Goal: Transaction & Acquisition: Download file/media

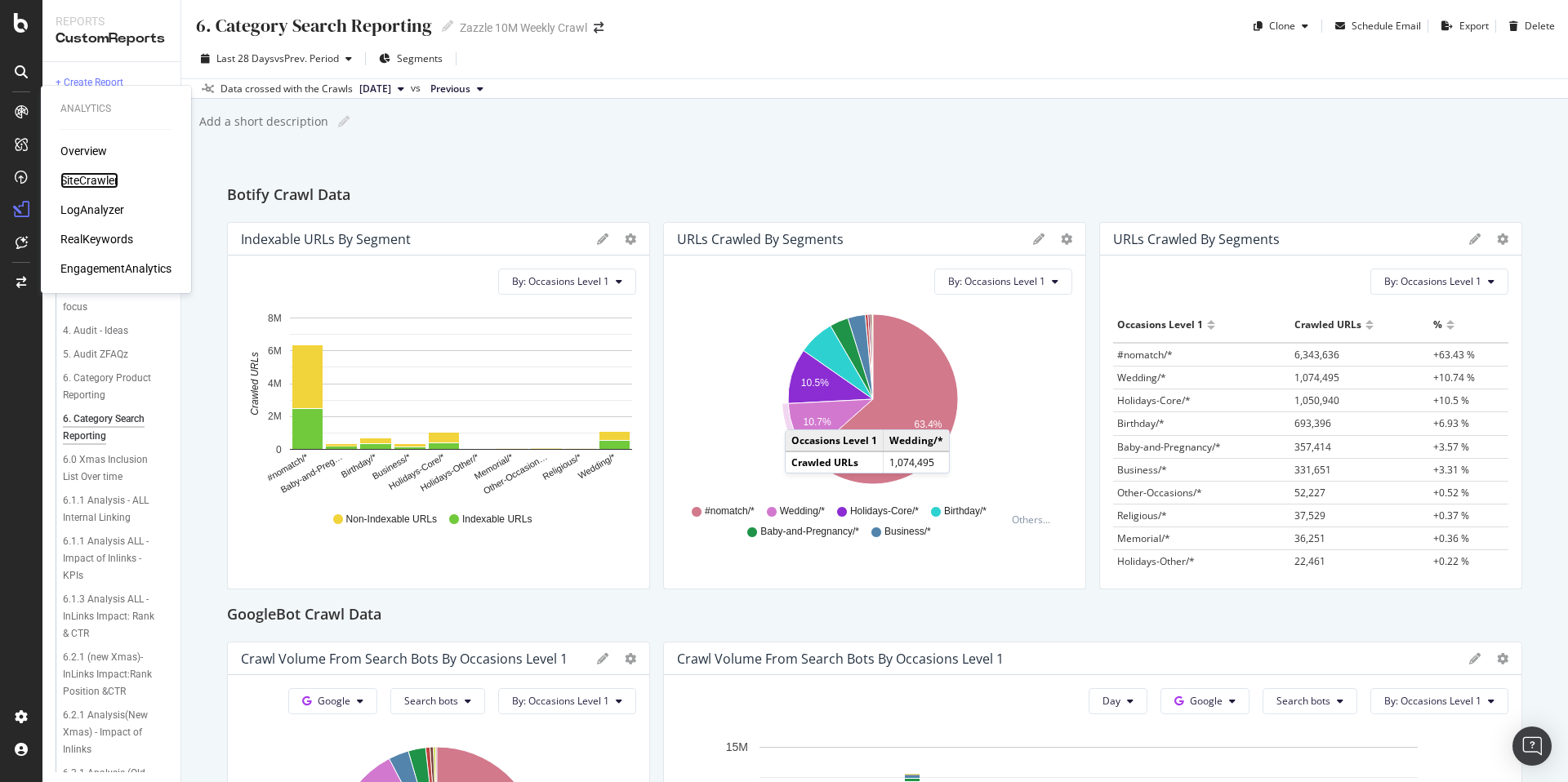
click at [73, 174] on div "SiteCrawler" at bounding box center [89, 180] width 58 height 16
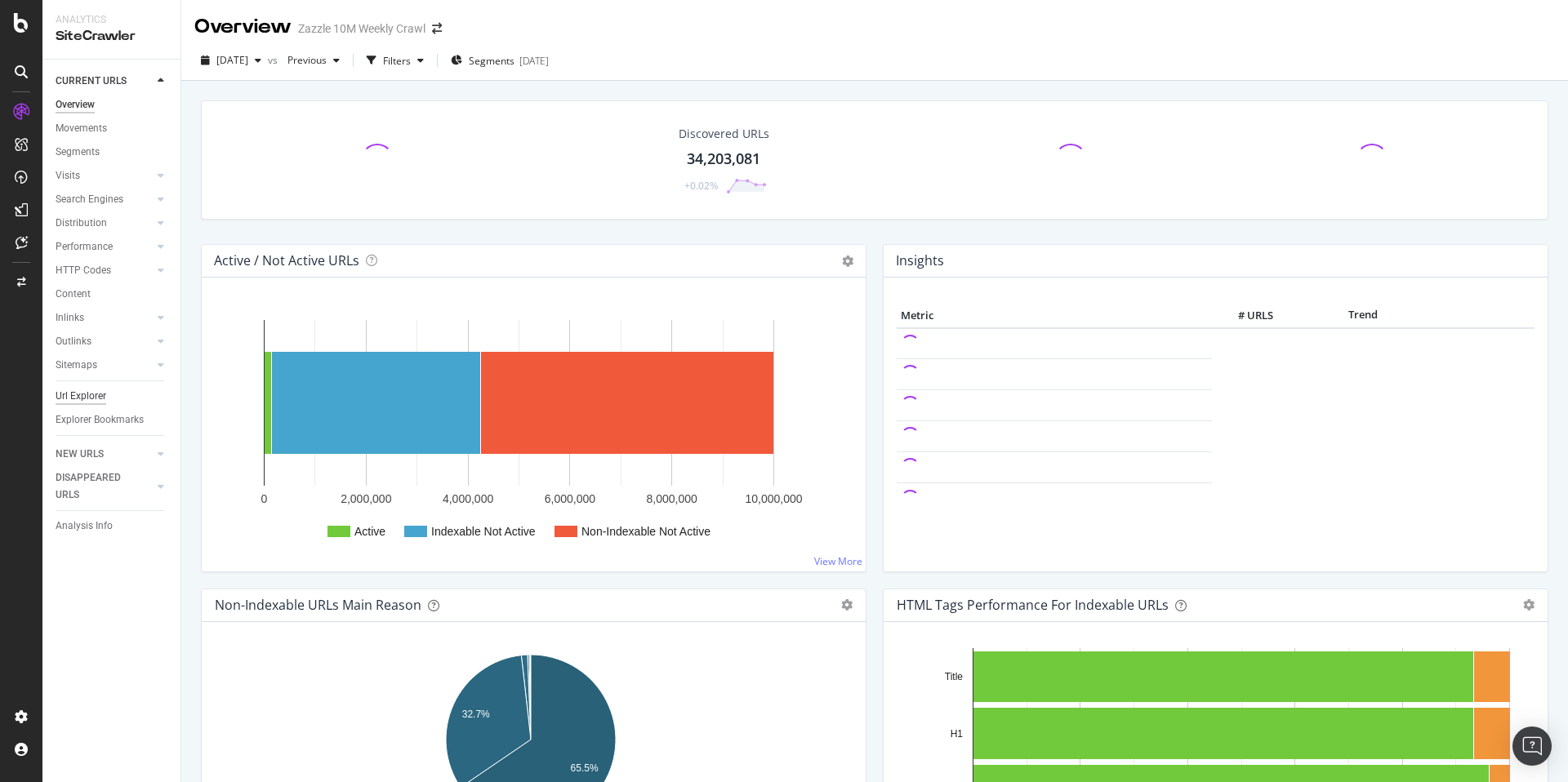
click at [100, 396] on div "Url Explorer" at bounding box center [81, 396] width 51 height 17
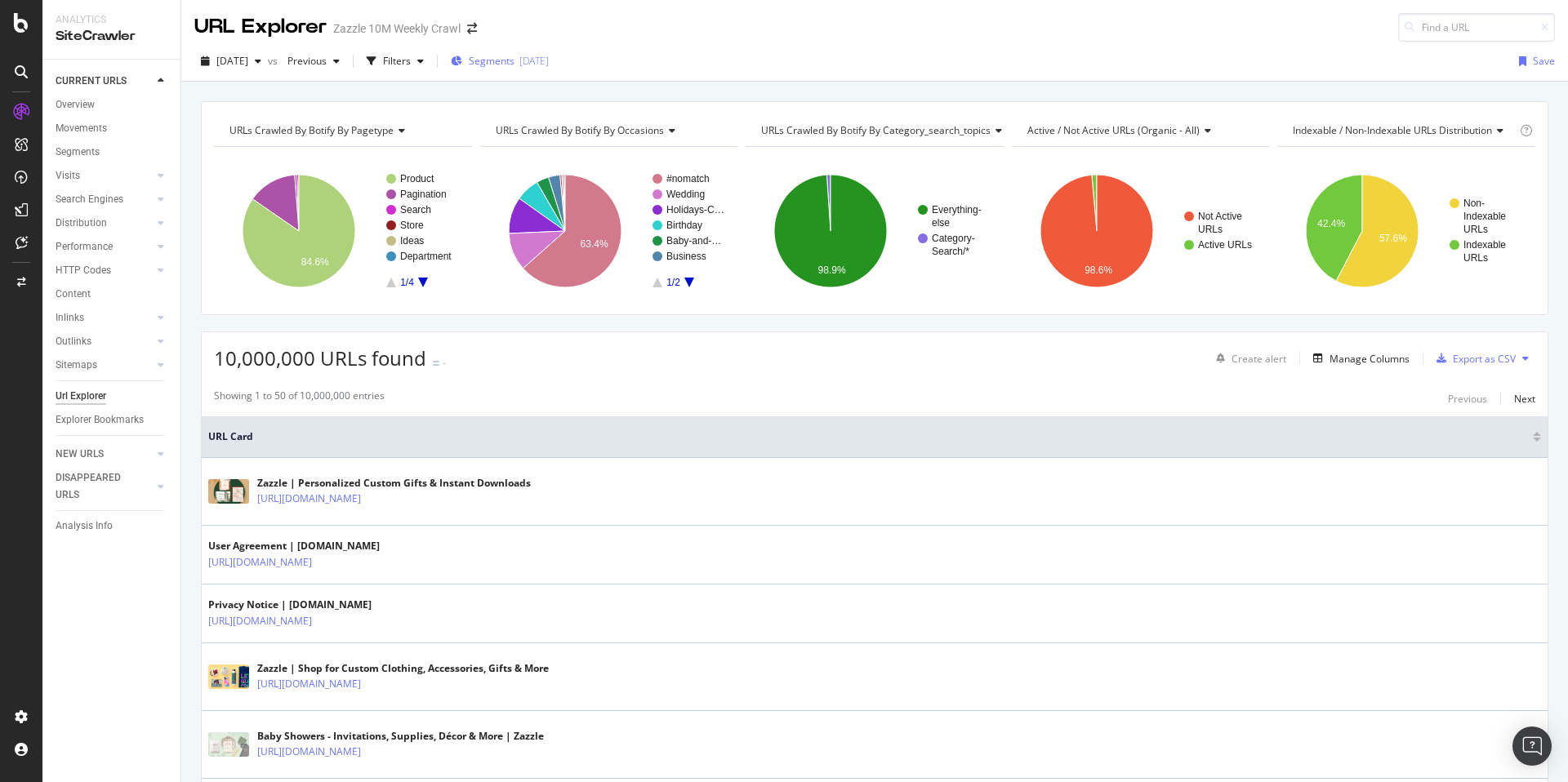
click at [515, 61] on span "Segments" at bounding box center [492, 61] width 46 height 14
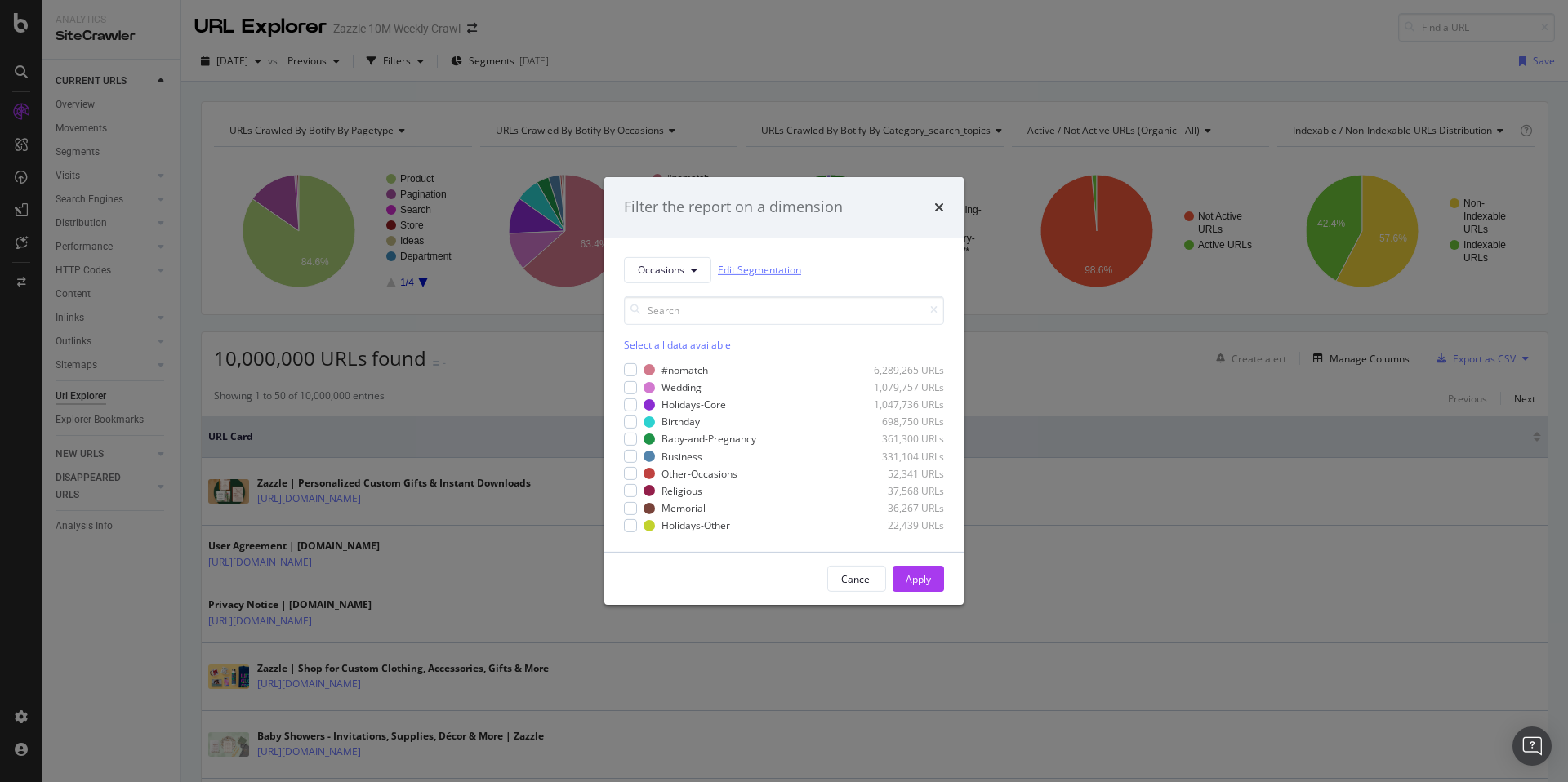
click at [722, 266] on link "Edit Segmentation" at bounding box center [760, 270] width 84 height 17
click at [662, 371] on div "#nomatch" at bounding box center [685, 370] width 47 height 14
click at [928, 579] on div "Apply" at bounding box center [918, 579] width 25 height 14
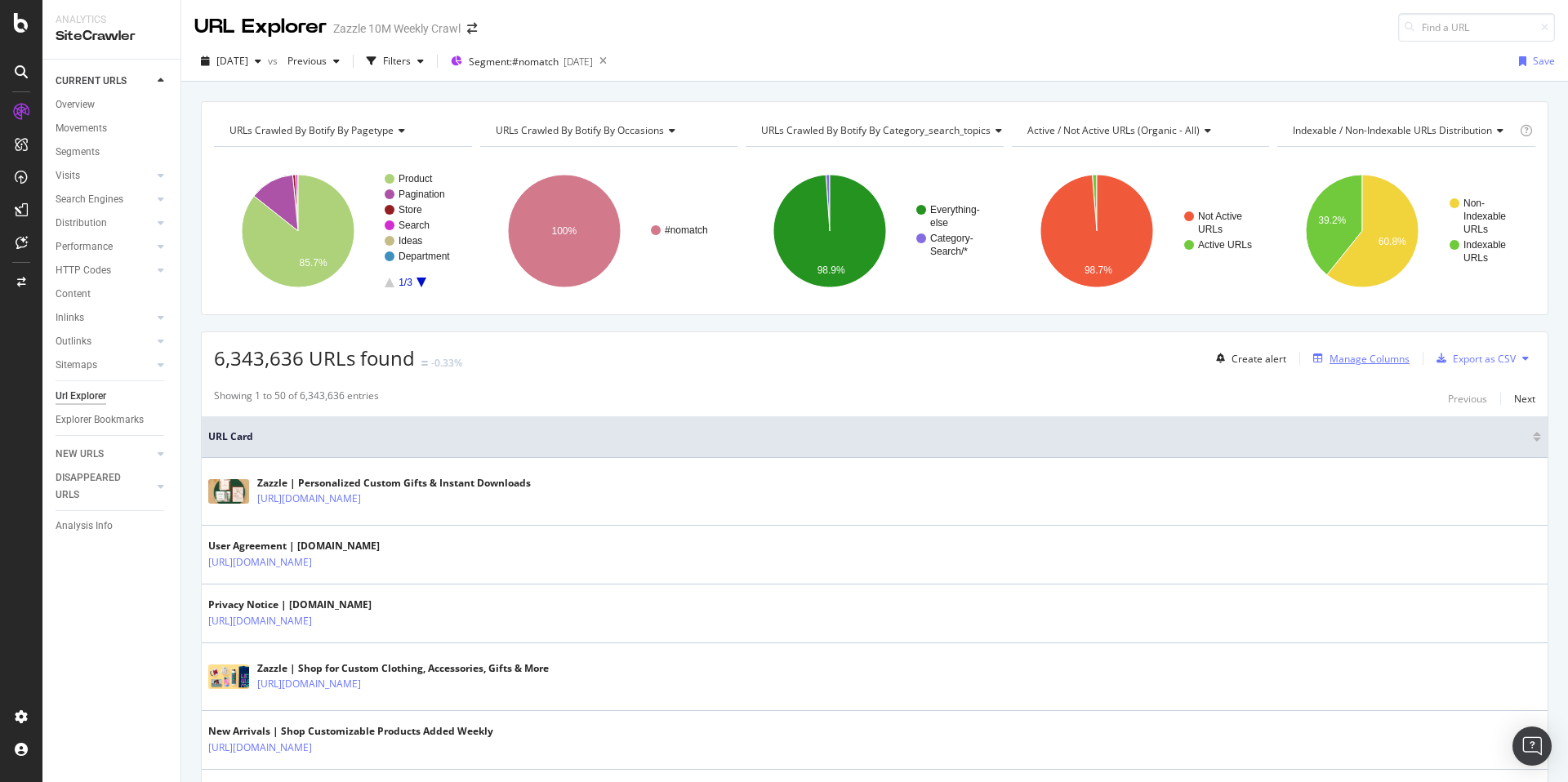
click at [1356, 358] on div "Manage Columns" at bounding box center [1370, 358] width 80 height 14
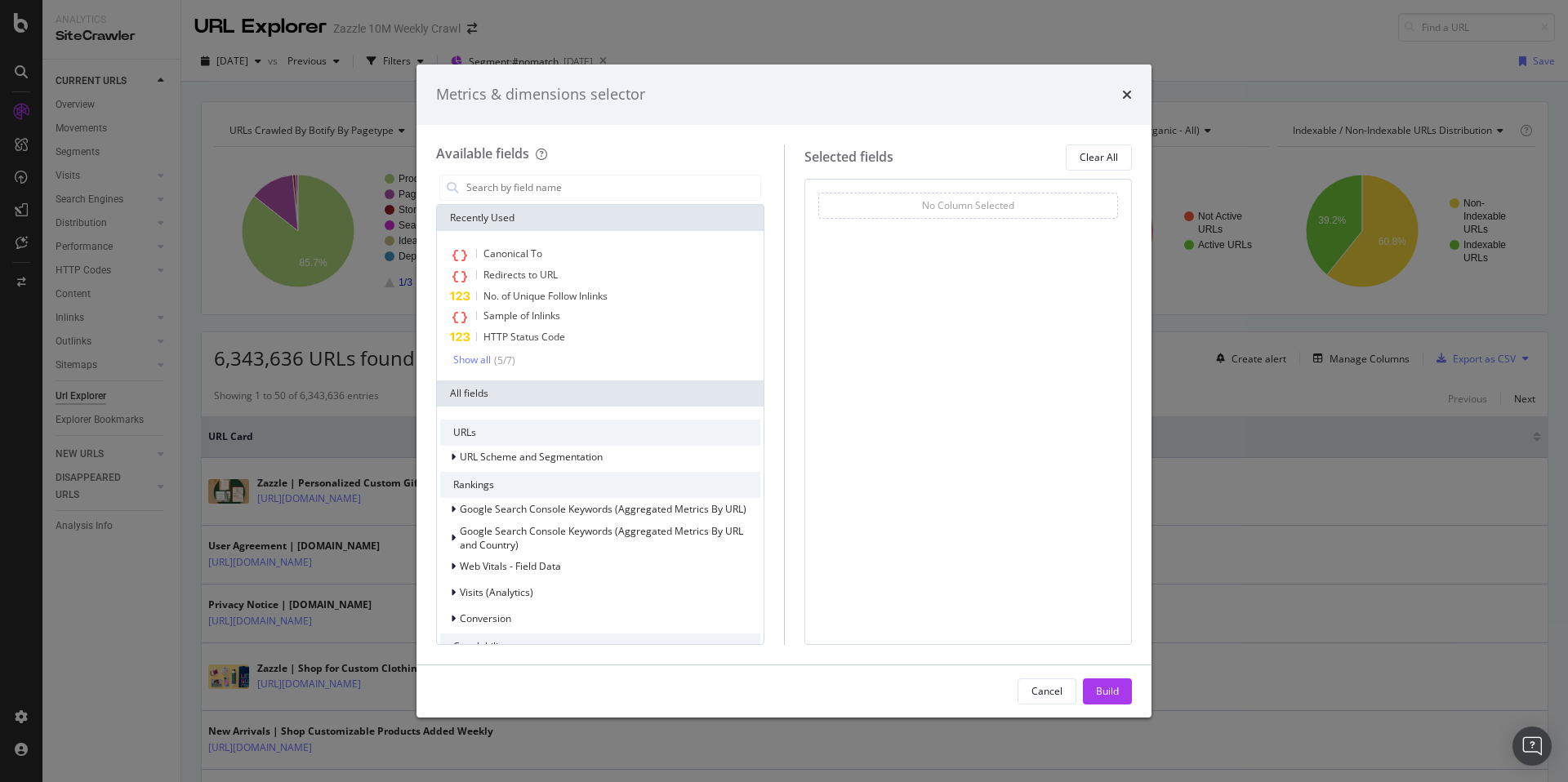
click at [1135, 93] on div "Metrics & dimensions selector" at bounding box center [784, 95] width 735 height 61
click at [1136, 94] on div "Metrics & dimensions selector" at bounding box center [784, 95] width 735 height 61
click at [1129, 94] on icon "times" at bounding box center [1128, 95] width 10 height 13
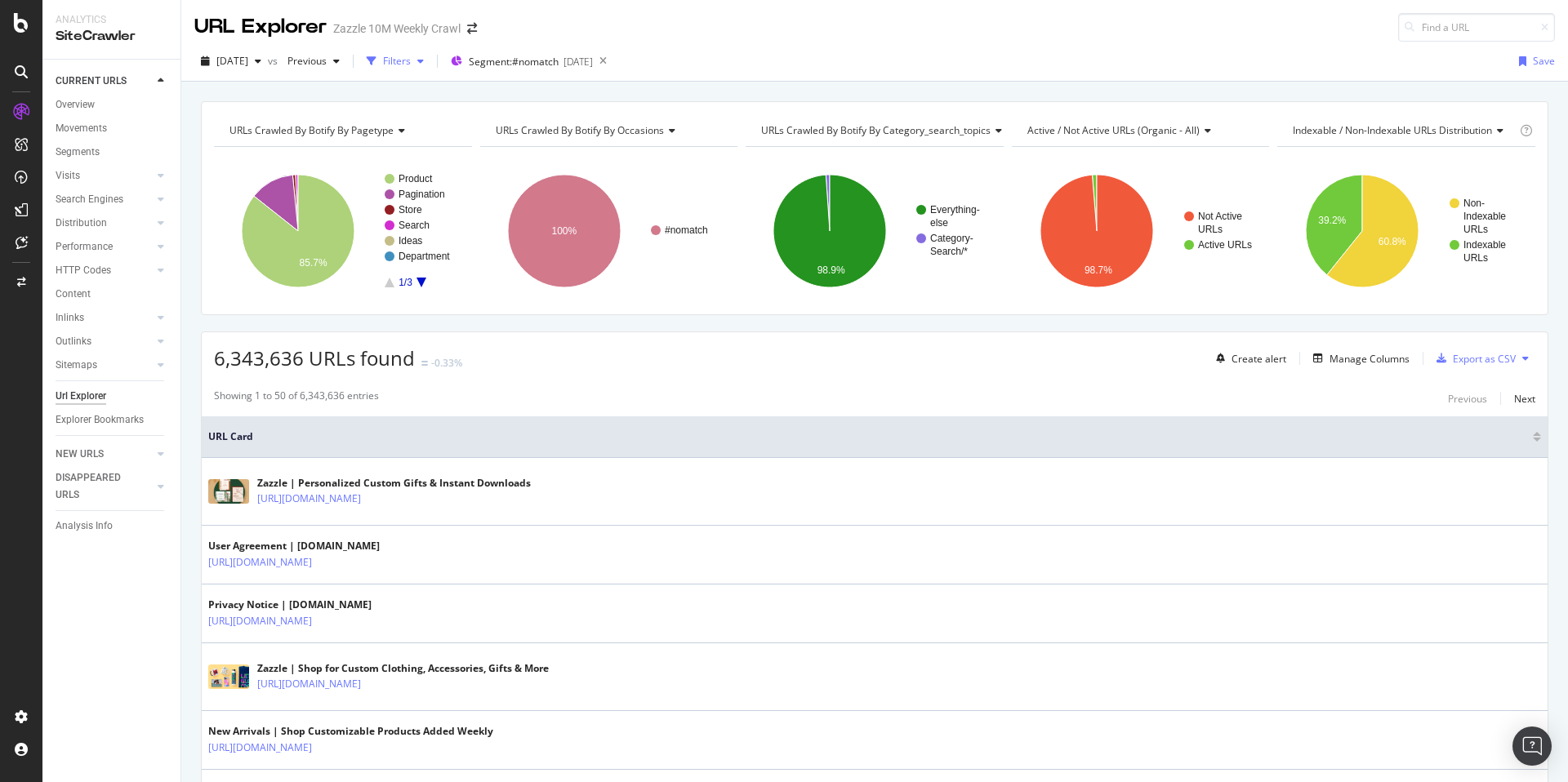
click at [411, 58] on div "Filters" at bounding box center [397, 61] width 28 height 14
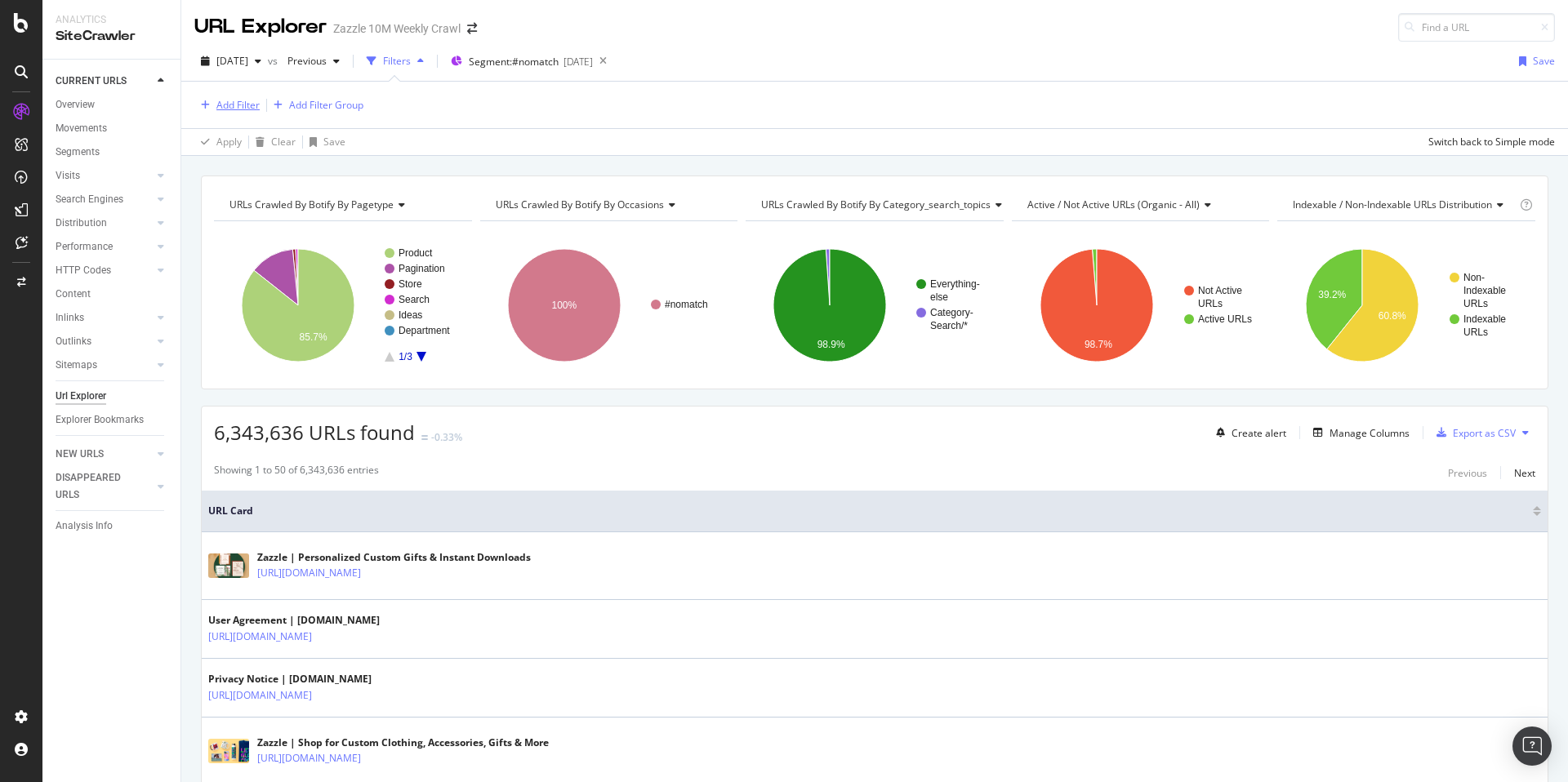
click at [244, 111] on div "Add Filter" at bounding box center [227, 106] width 66 height 18
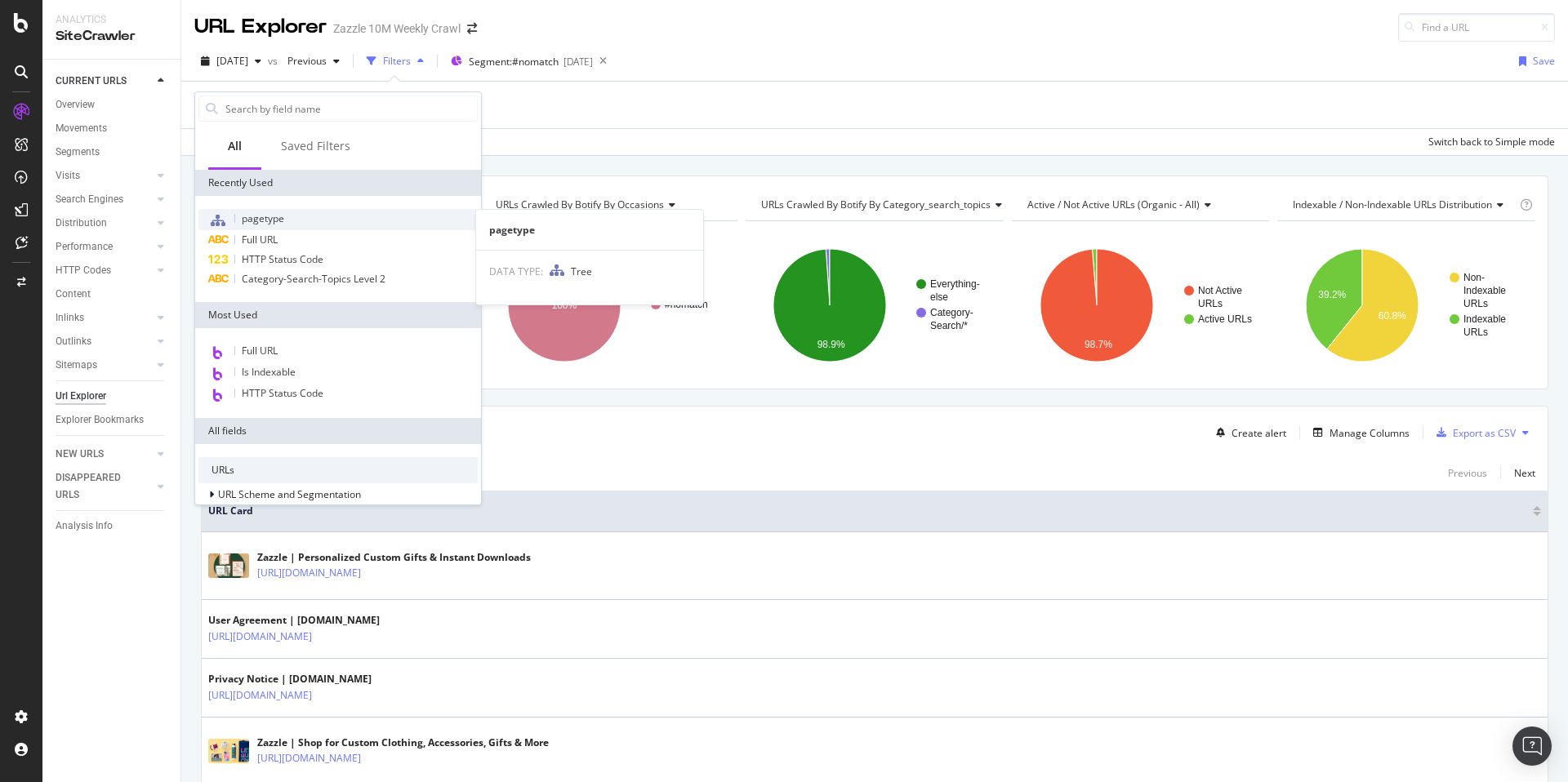
click at [320, 226] on div "pagetype" at bounding box center [338, 220] width 280 height 21
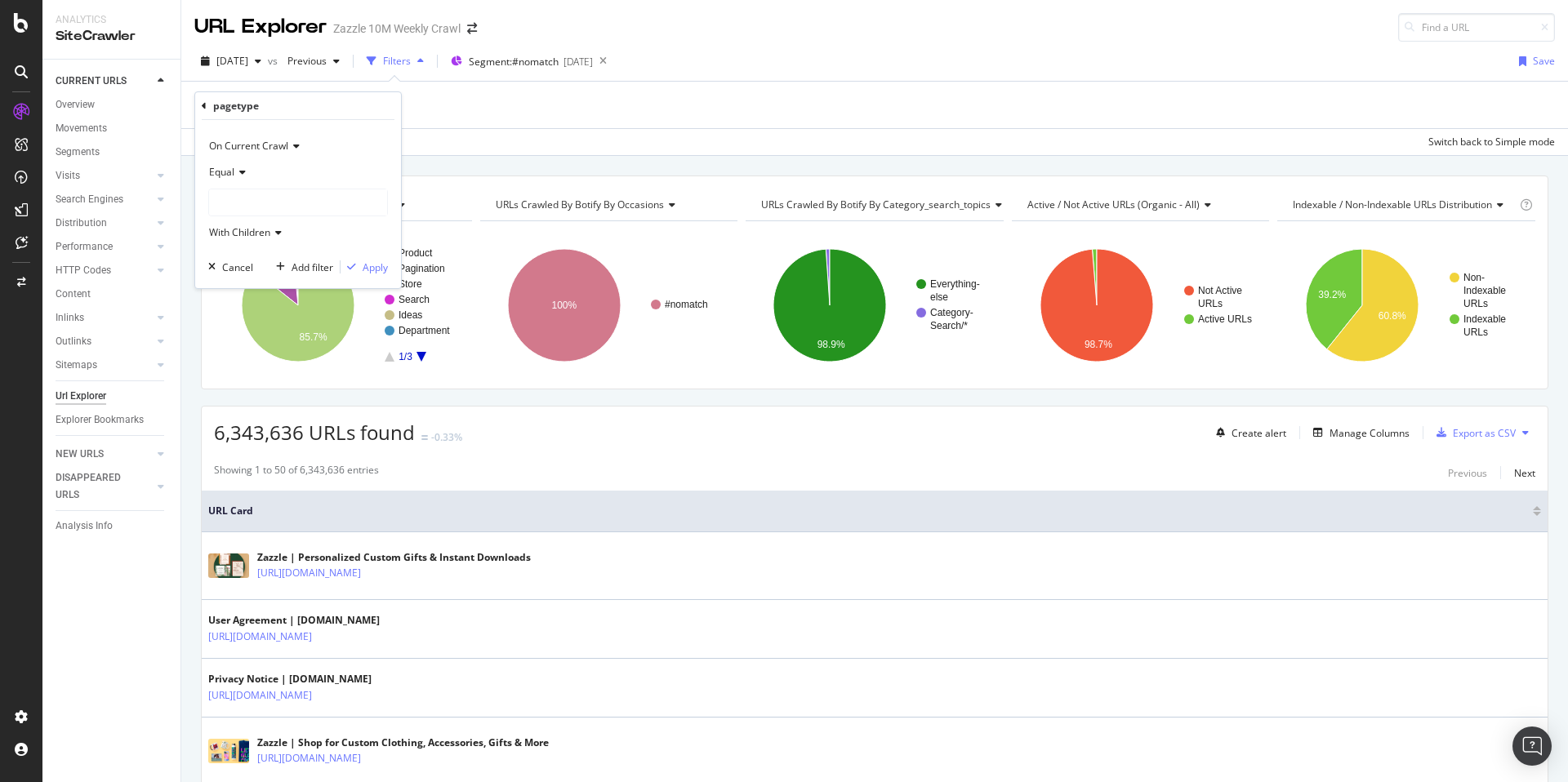
click at [287, 203] on div at bounding box center [298, 202] width 178 height 26
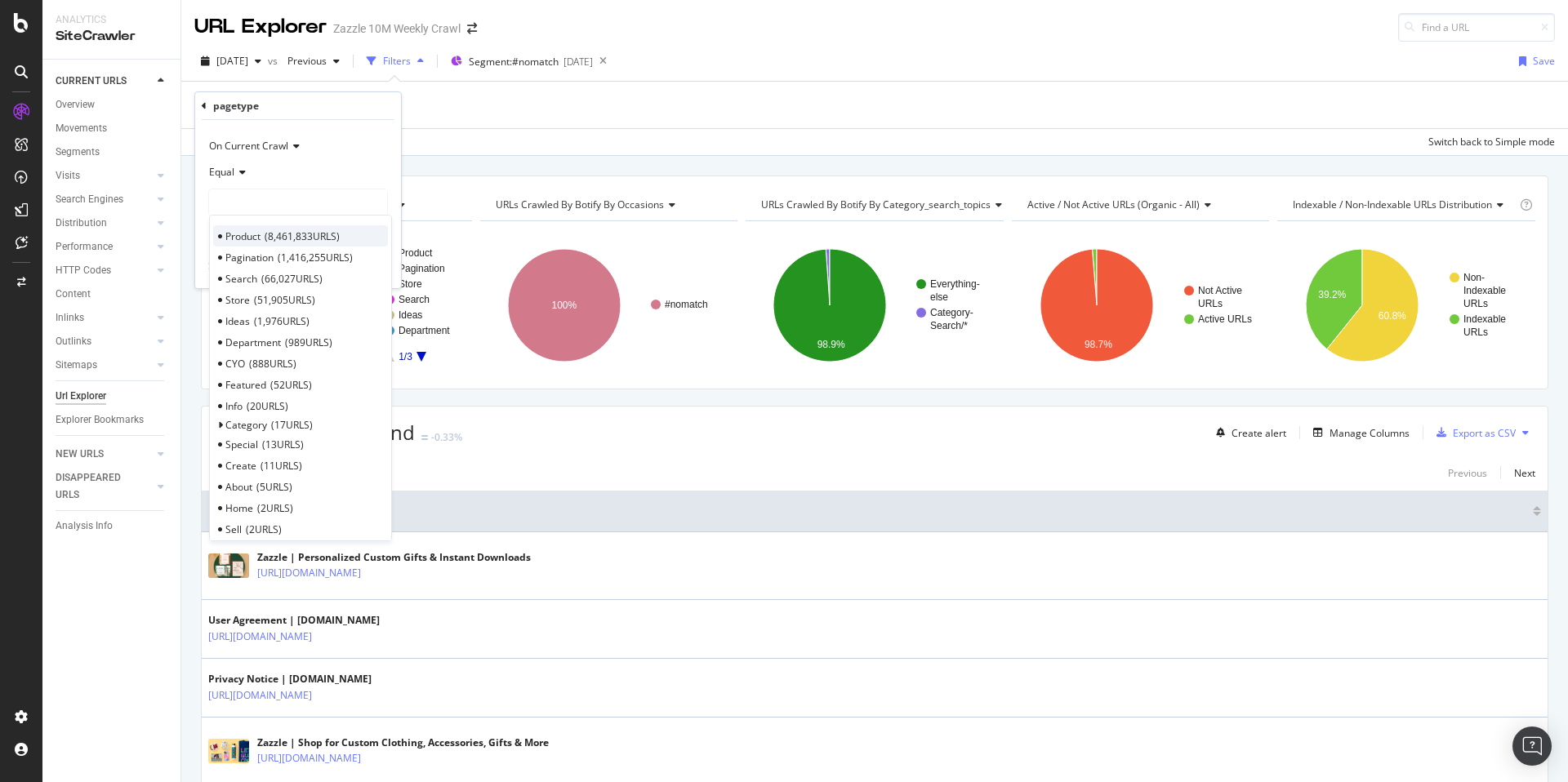
click at [331, 242] on span "8,461,833 URLS" at bounding box center [303, 236] width 75 height 14
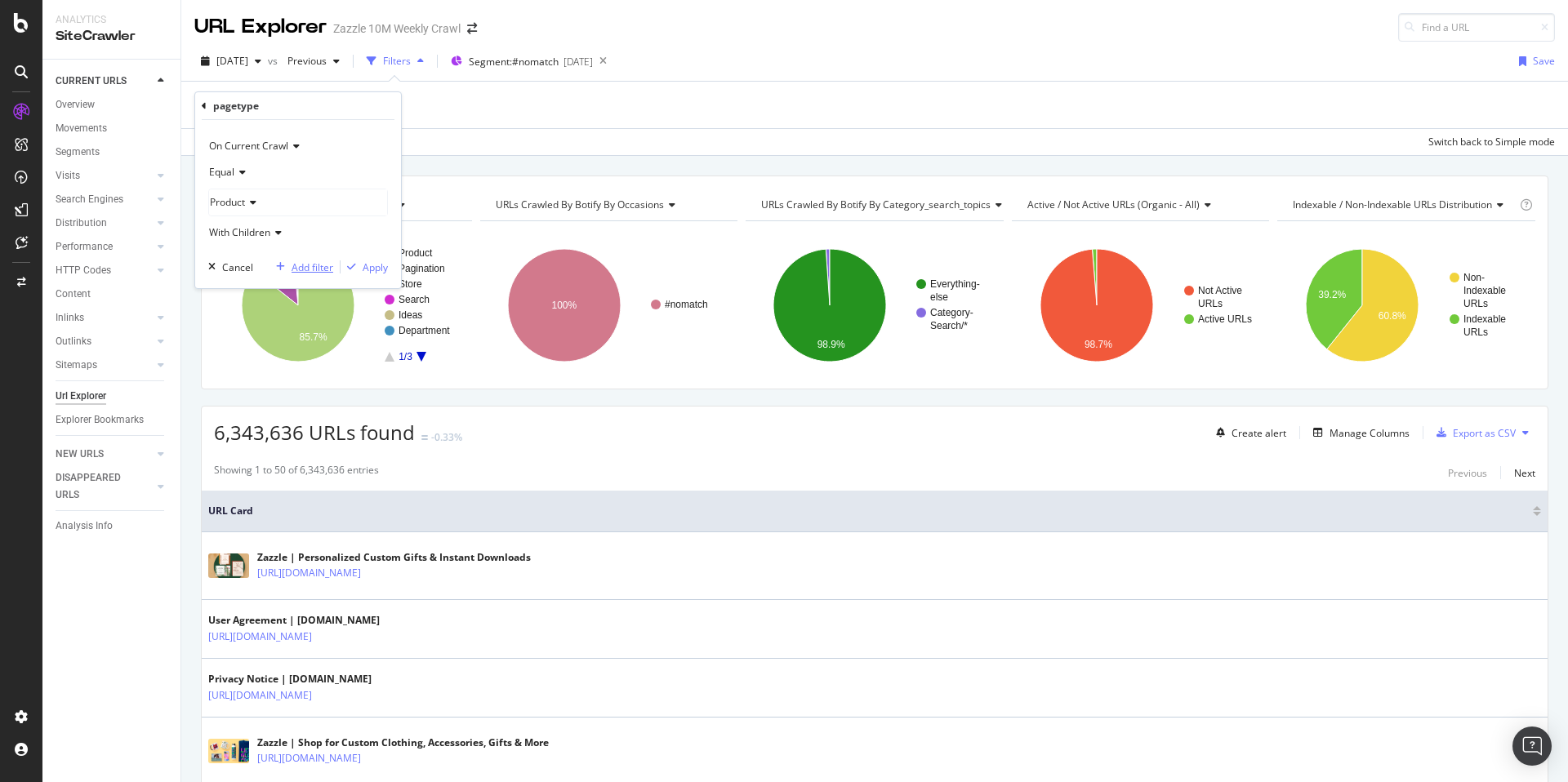
click at [297, 264] on div "Add filter" at bounding box center [312, 267] width 42 height 14
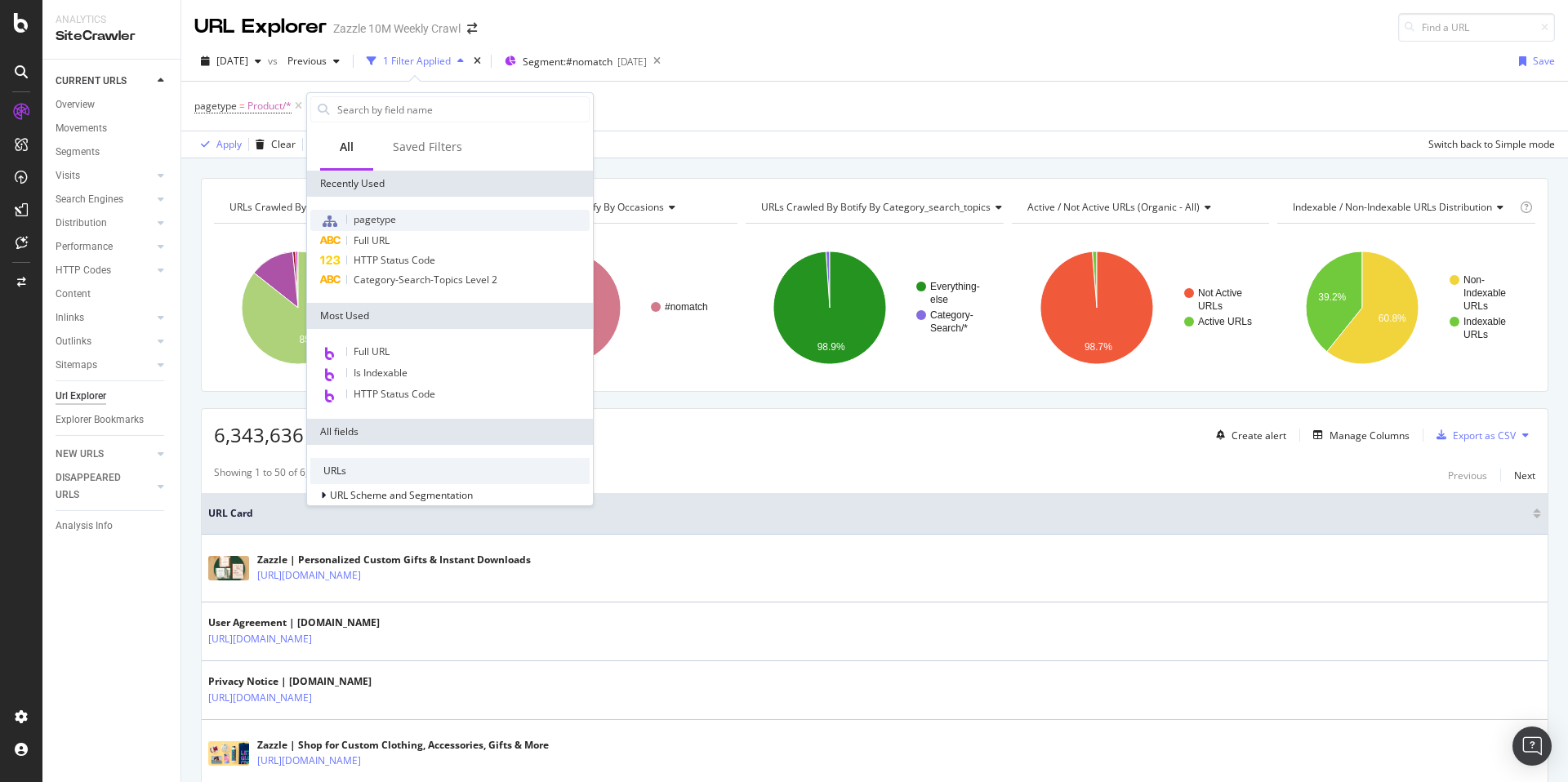
click at [403, 222] on div "pagetype" at bounding box center [450, 221] width 280 height 21
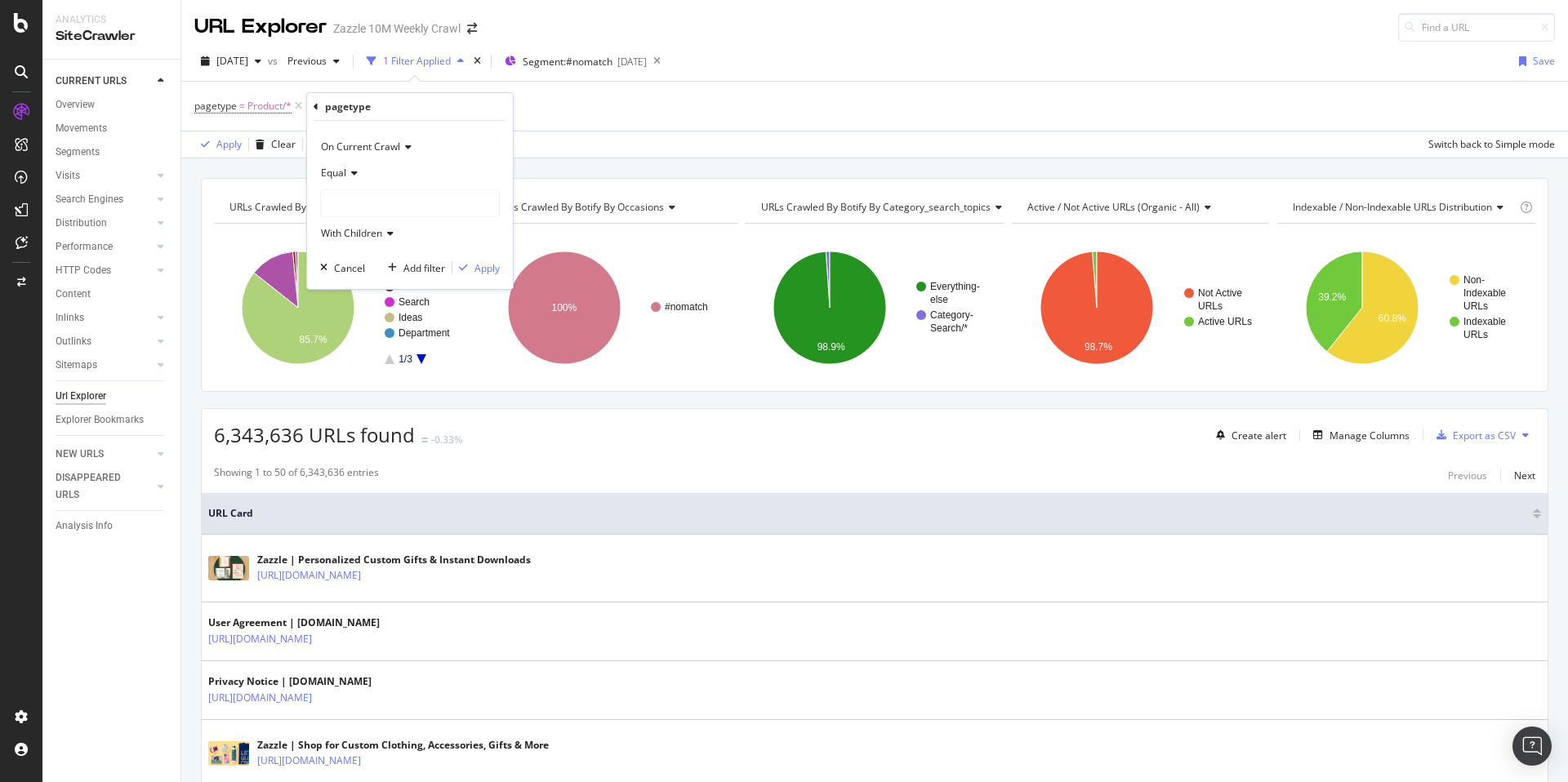
click at [408, 202] on div at bounding box center [409, 203] width 178 height 26
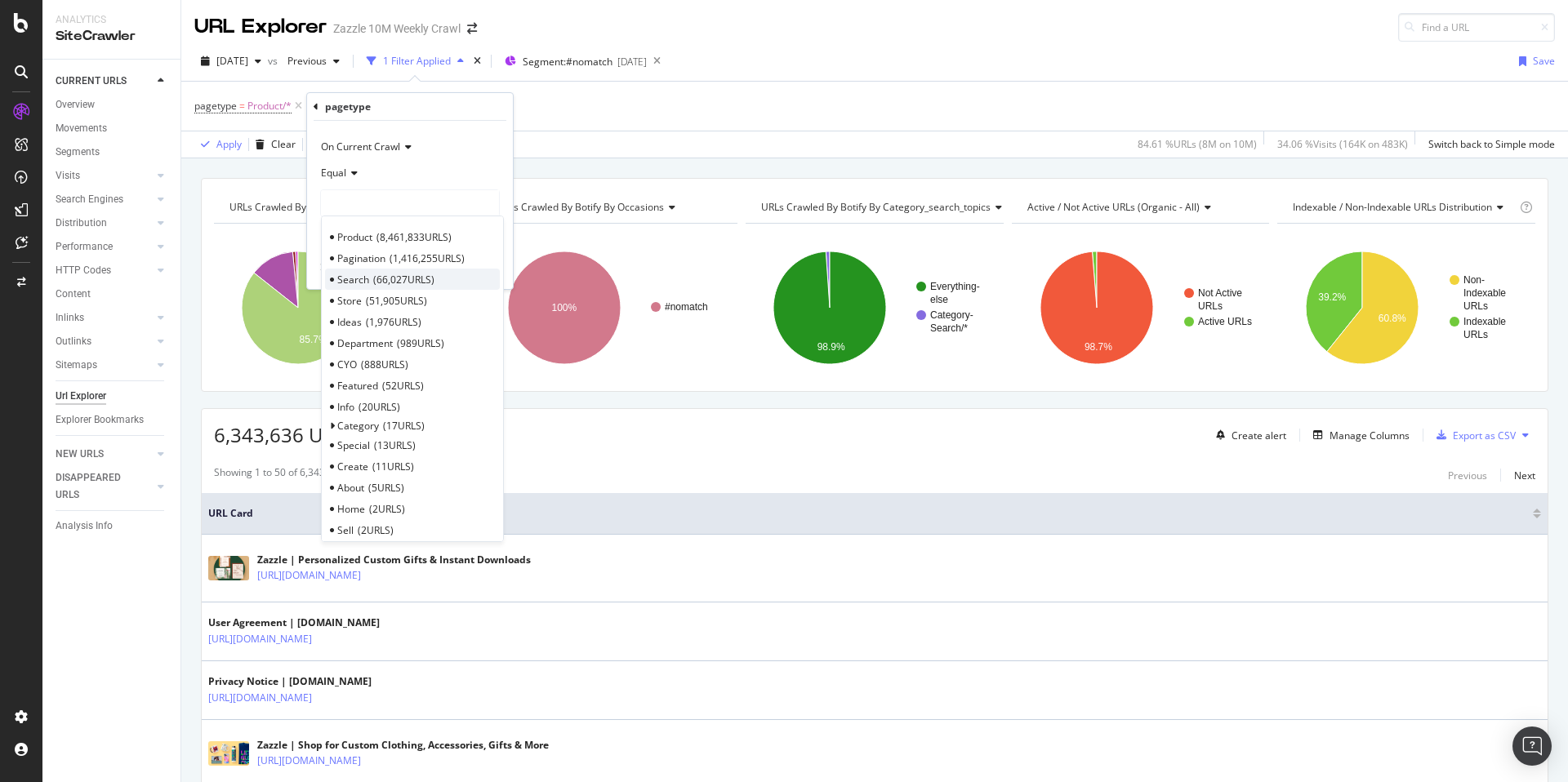
click at [419, 281] on span "66,027 URLS" at bounding box center [403, 280] width 62 height 14
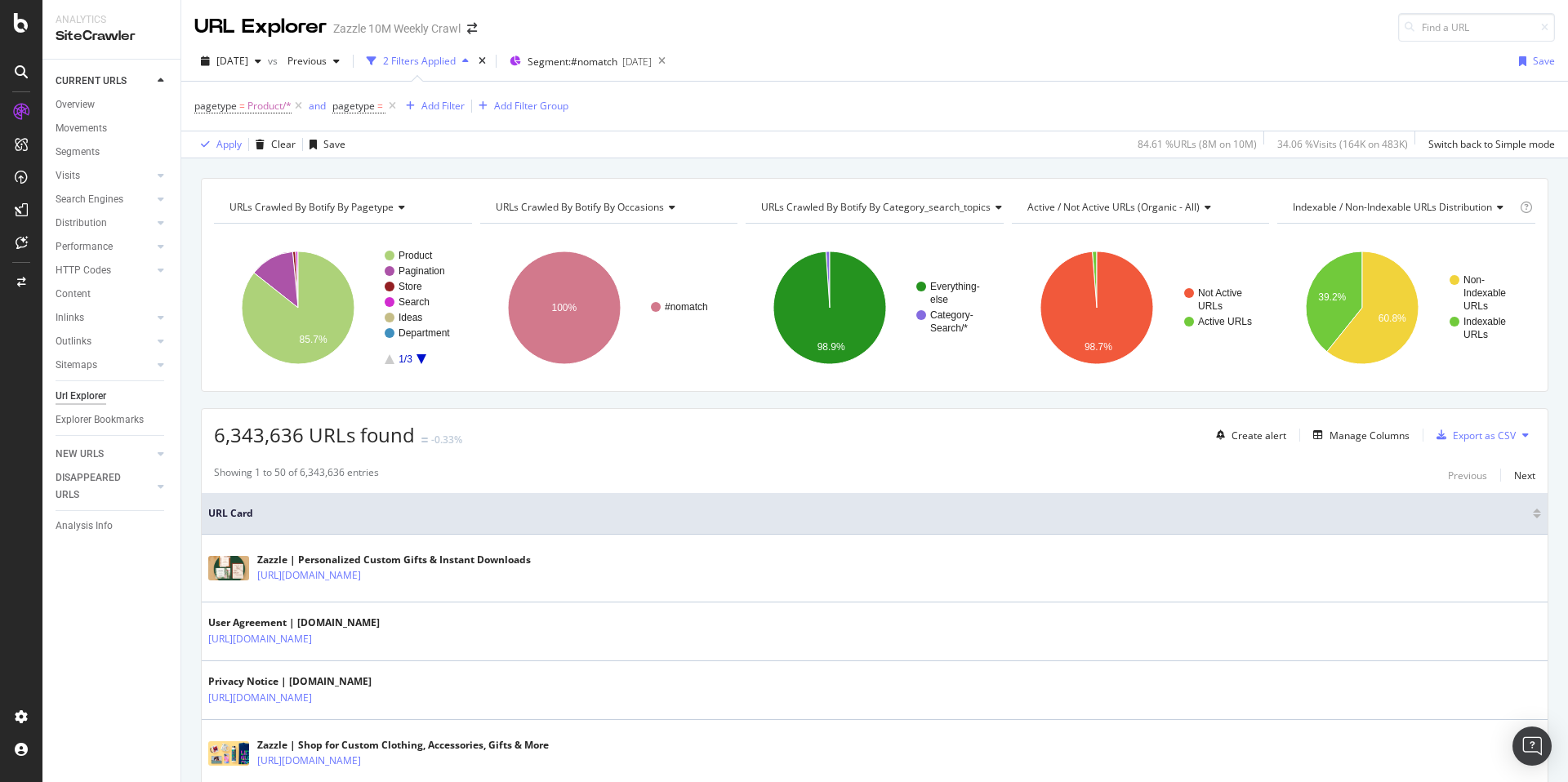
click at [614, 141] on div "Apply Clear Save 84.61 % URLs ( 8M on 10M ) 34.06 % Visits ( 164K on 483K ) Swi…" at bounding box center [874, 143] width 1387 height 27
click at [316, 107] on div "and" at bounding box center [317, 106] width 17 height 14
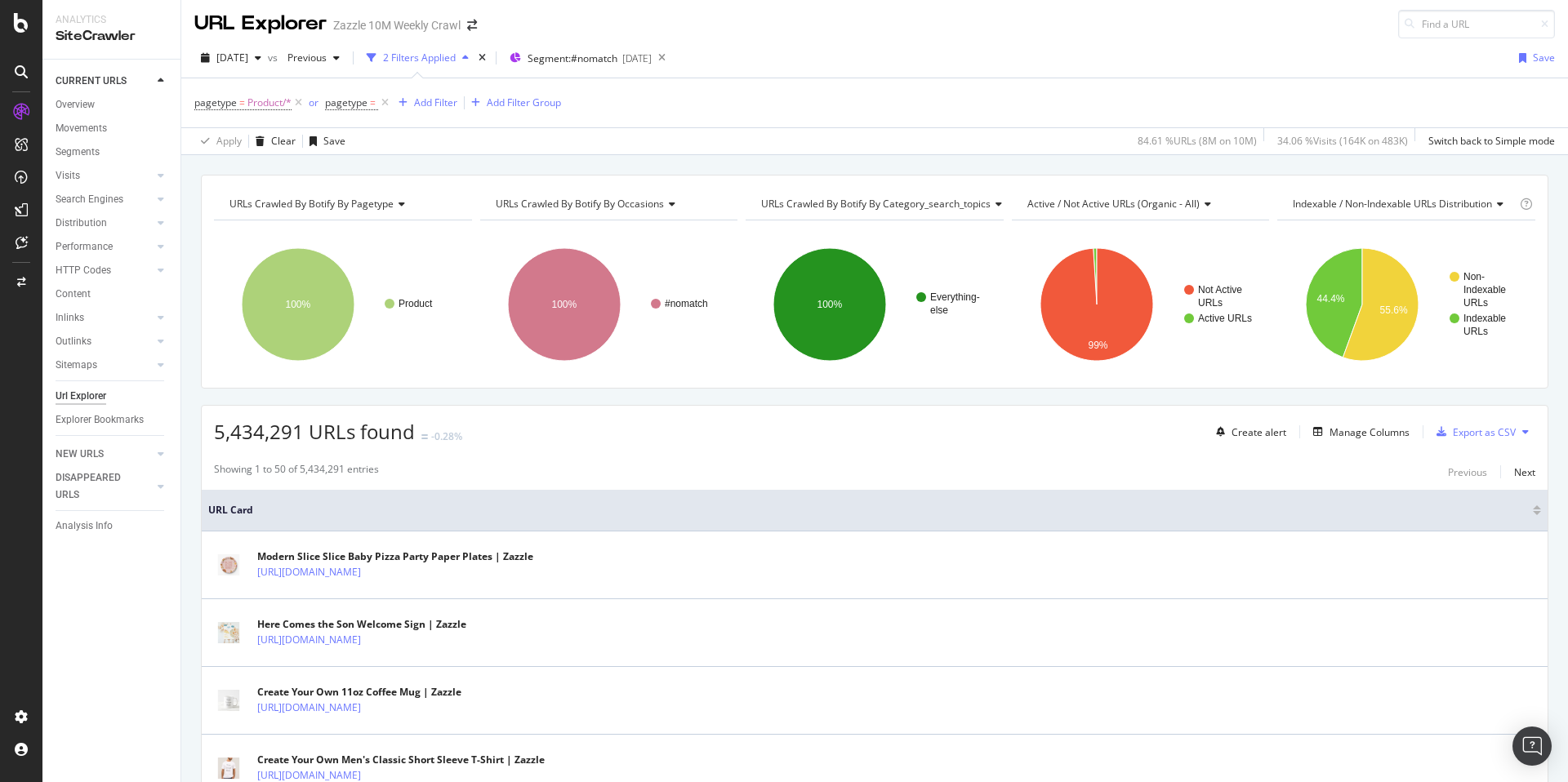
scroll to position [7, 0]
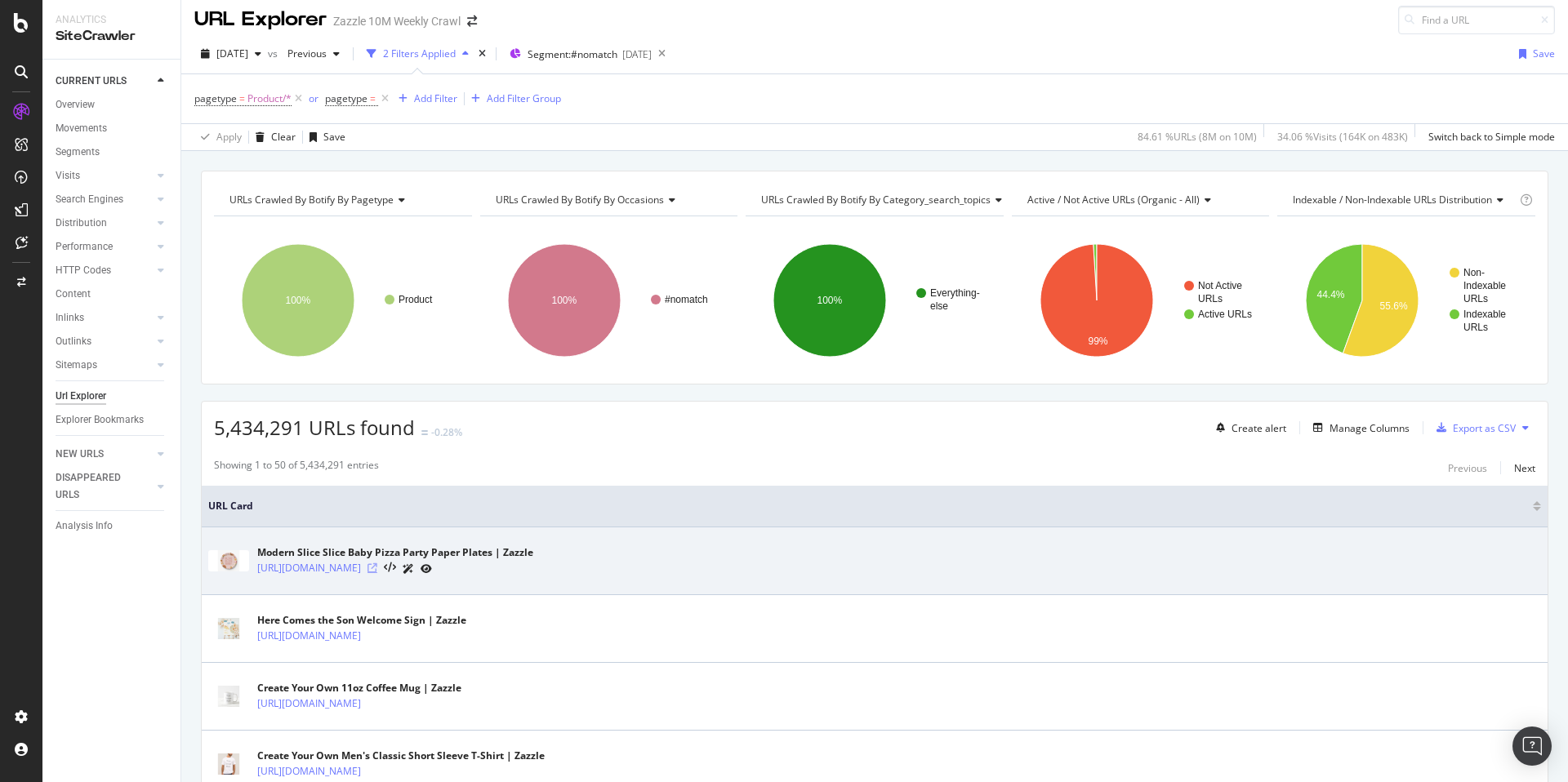
click at [377, 568] on icon at bounding box center [372, 568] width 10 height 10
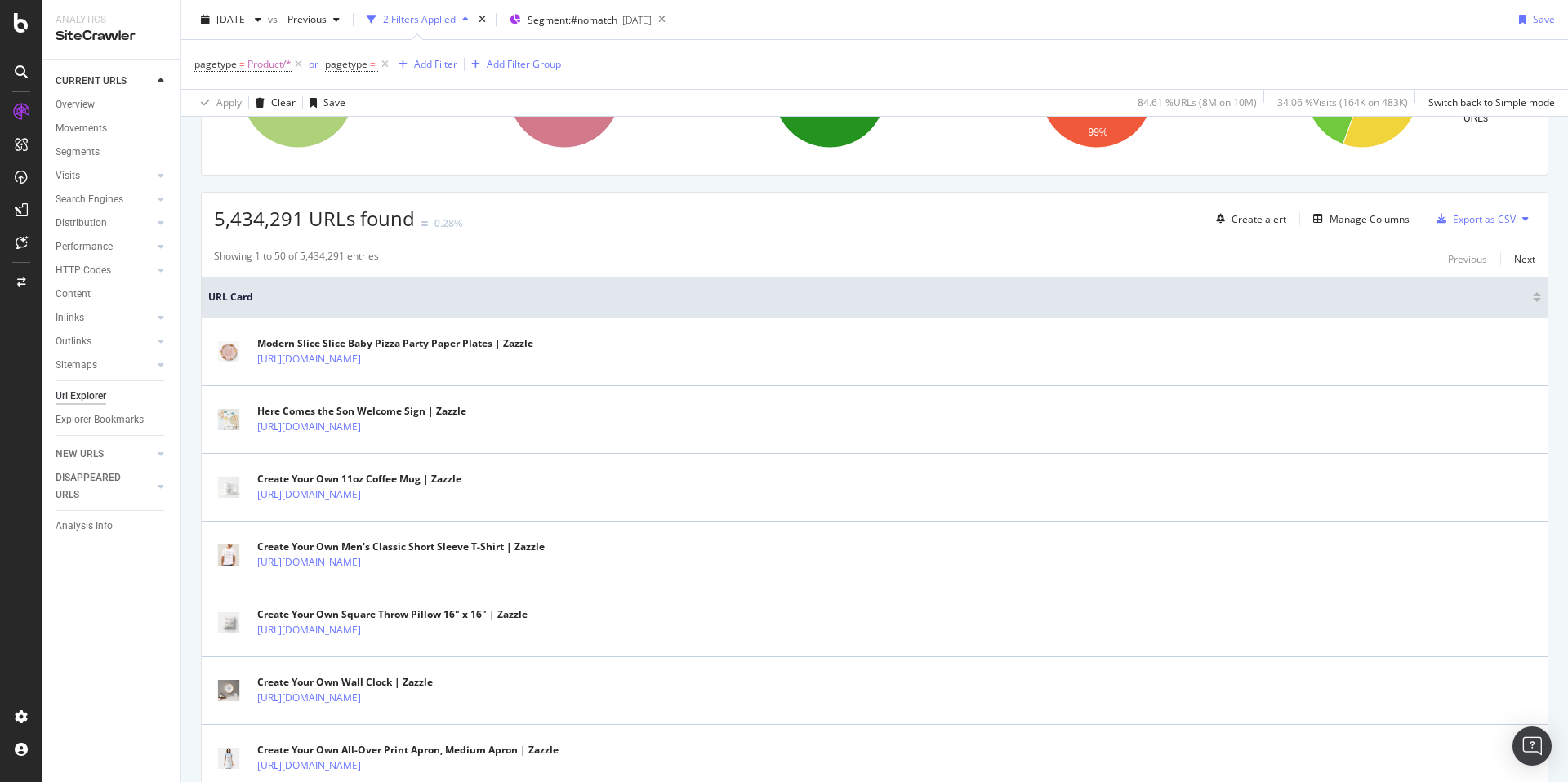
scroll to position [334, 0]
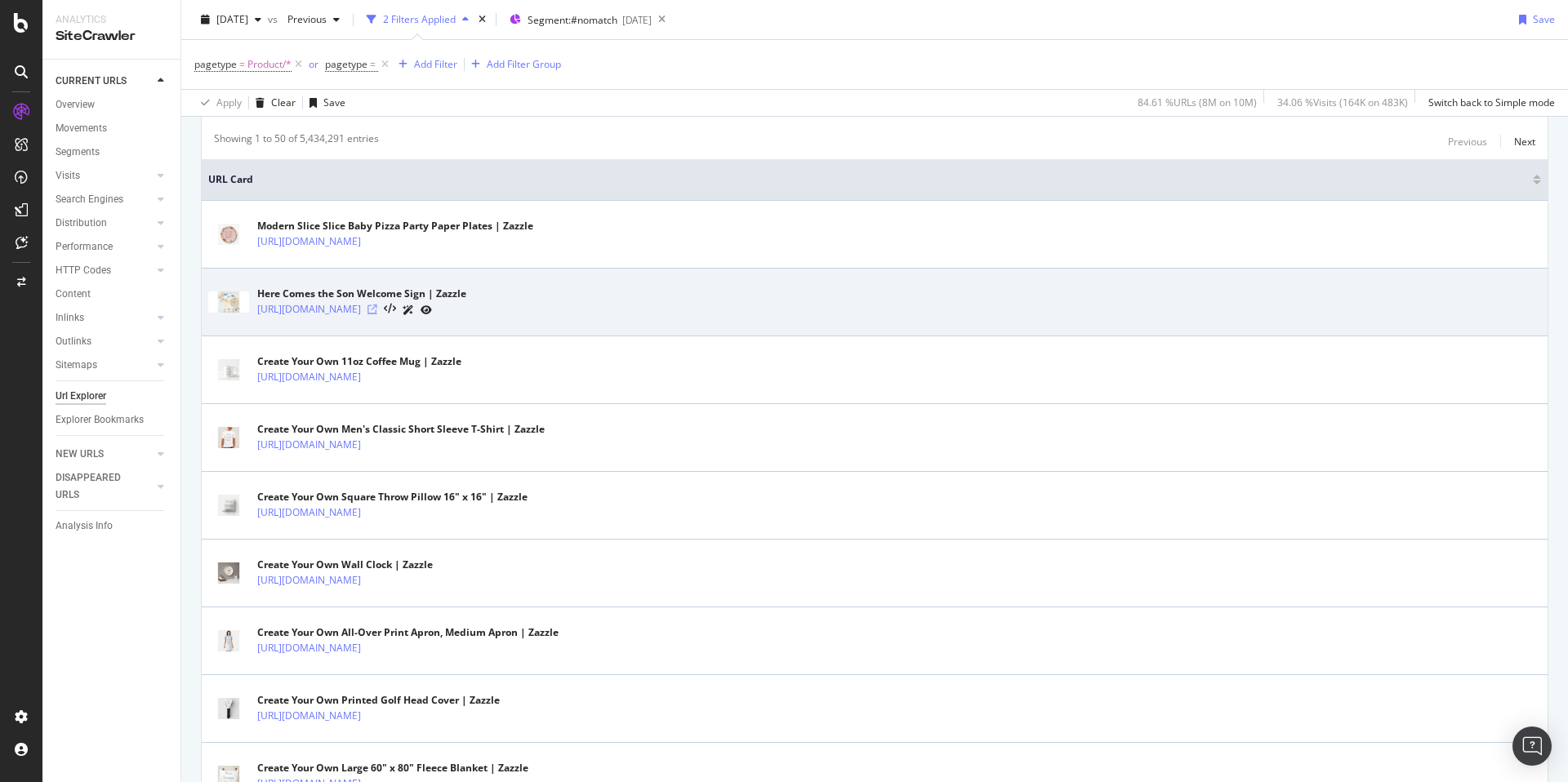
click at [377, 311] on icon at bounding box center [372, 310] width 10 height 10
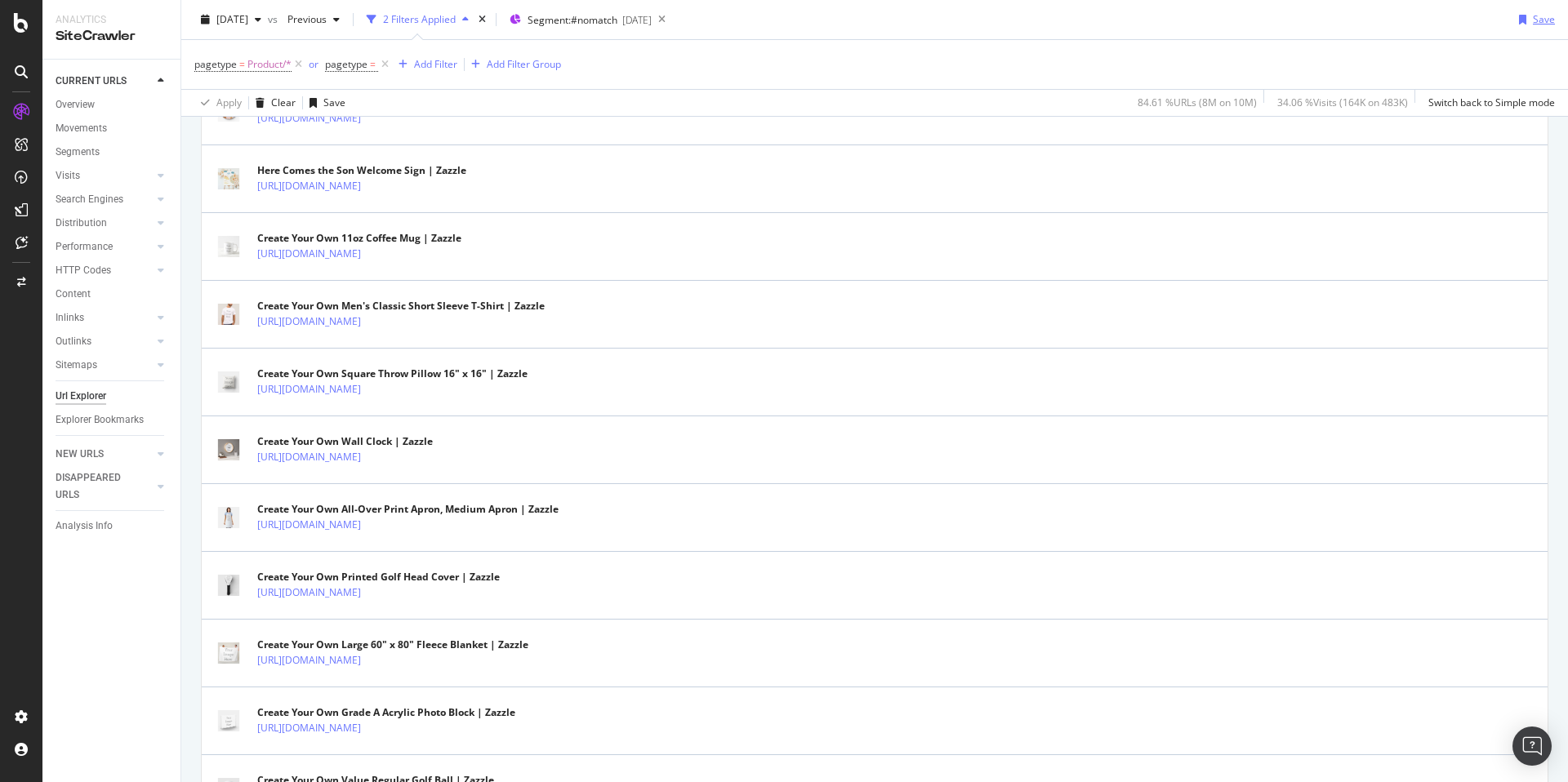
scroll to position [0, 0]
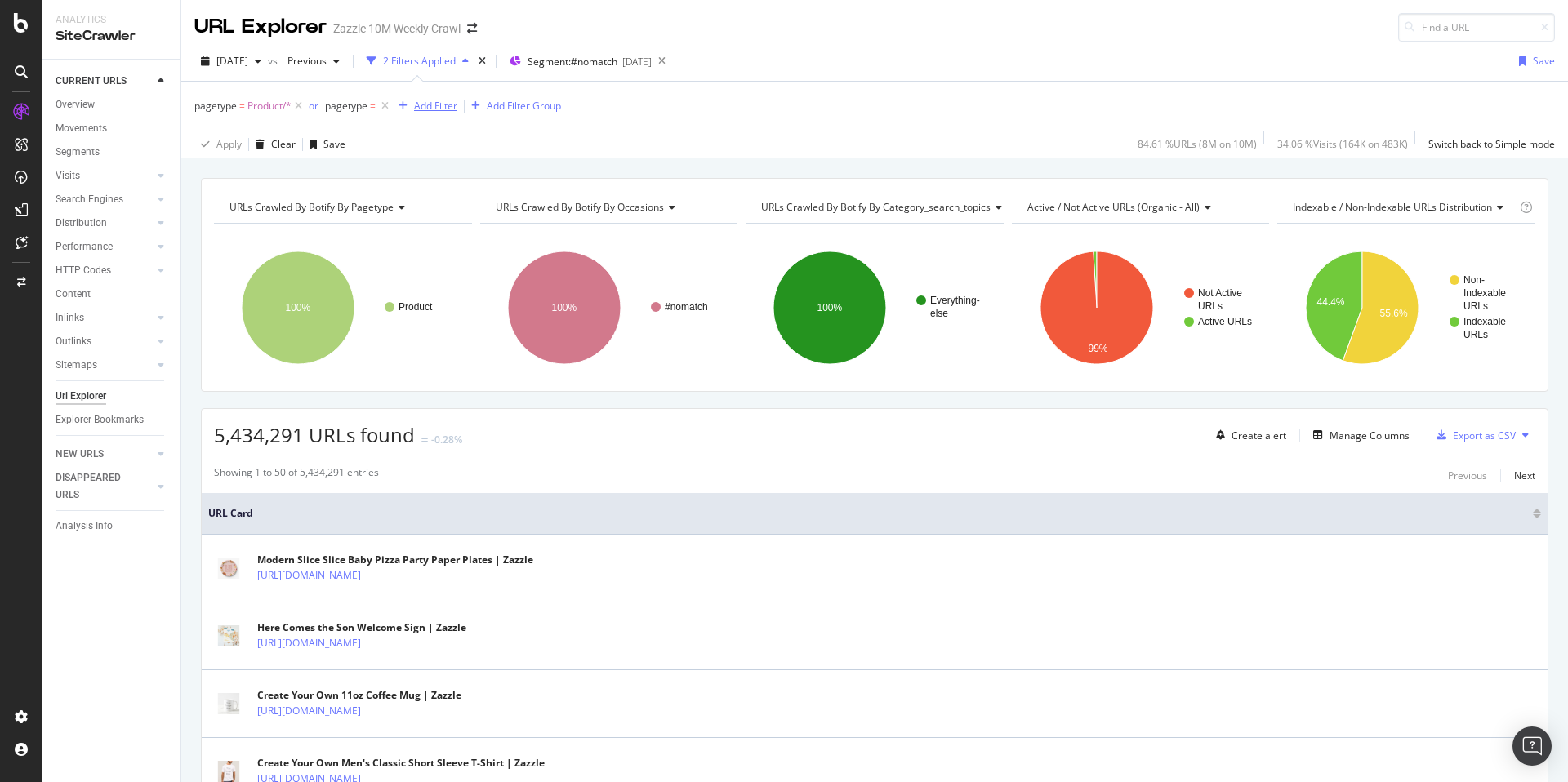
click at [427, 104] on div "Add Filter" at bounding box center [435, 106] width 43 height 14
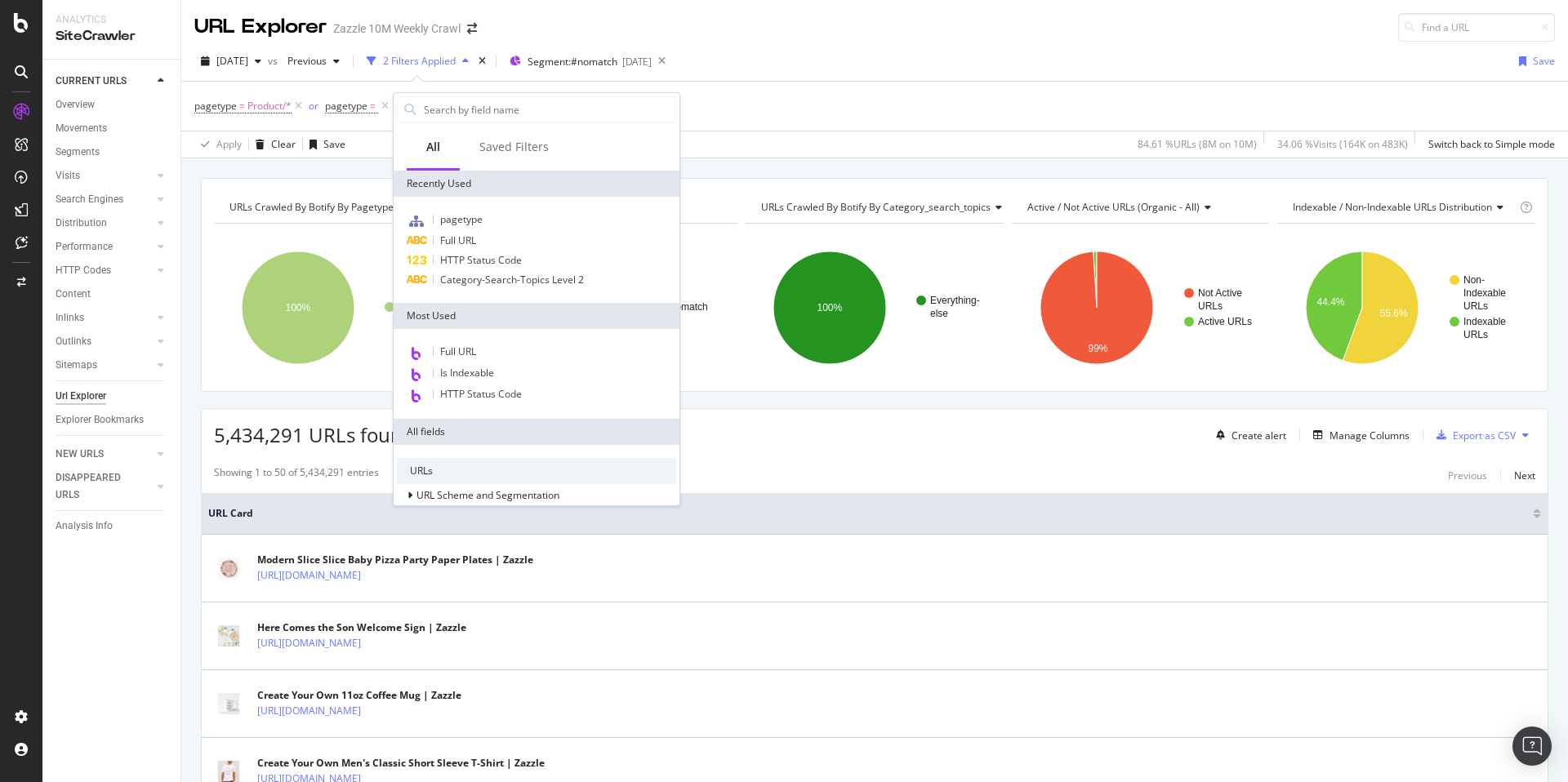
click at [868, 112] on div "pagetype = Product/* or pagetype = Add Filter Add Filter Group" at bounding box center [874, 107] width 1361 height 49
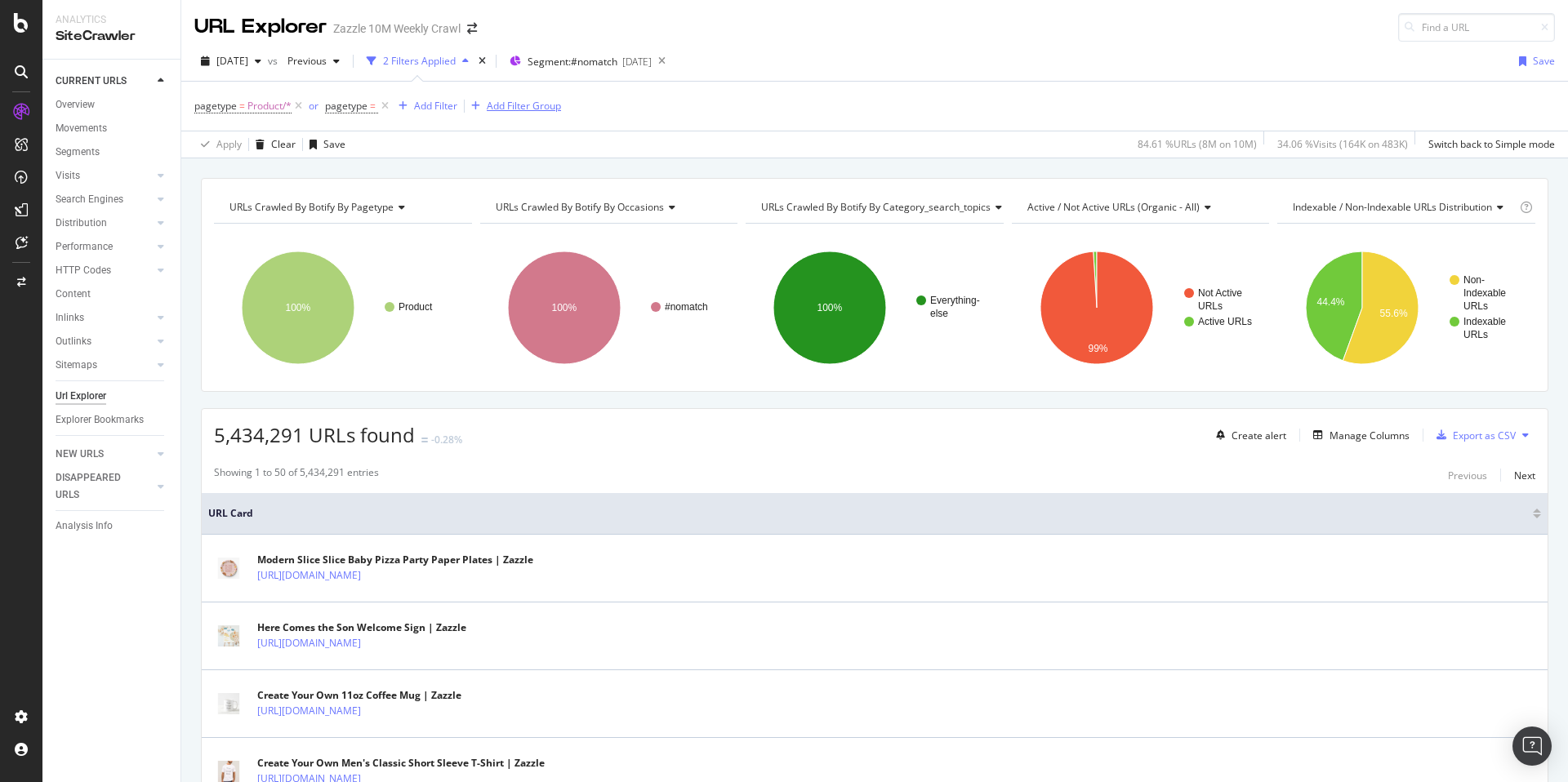
click at [521, 104] on div "Add Filter Group" at bounding box center [524, 106] width 75 height 14
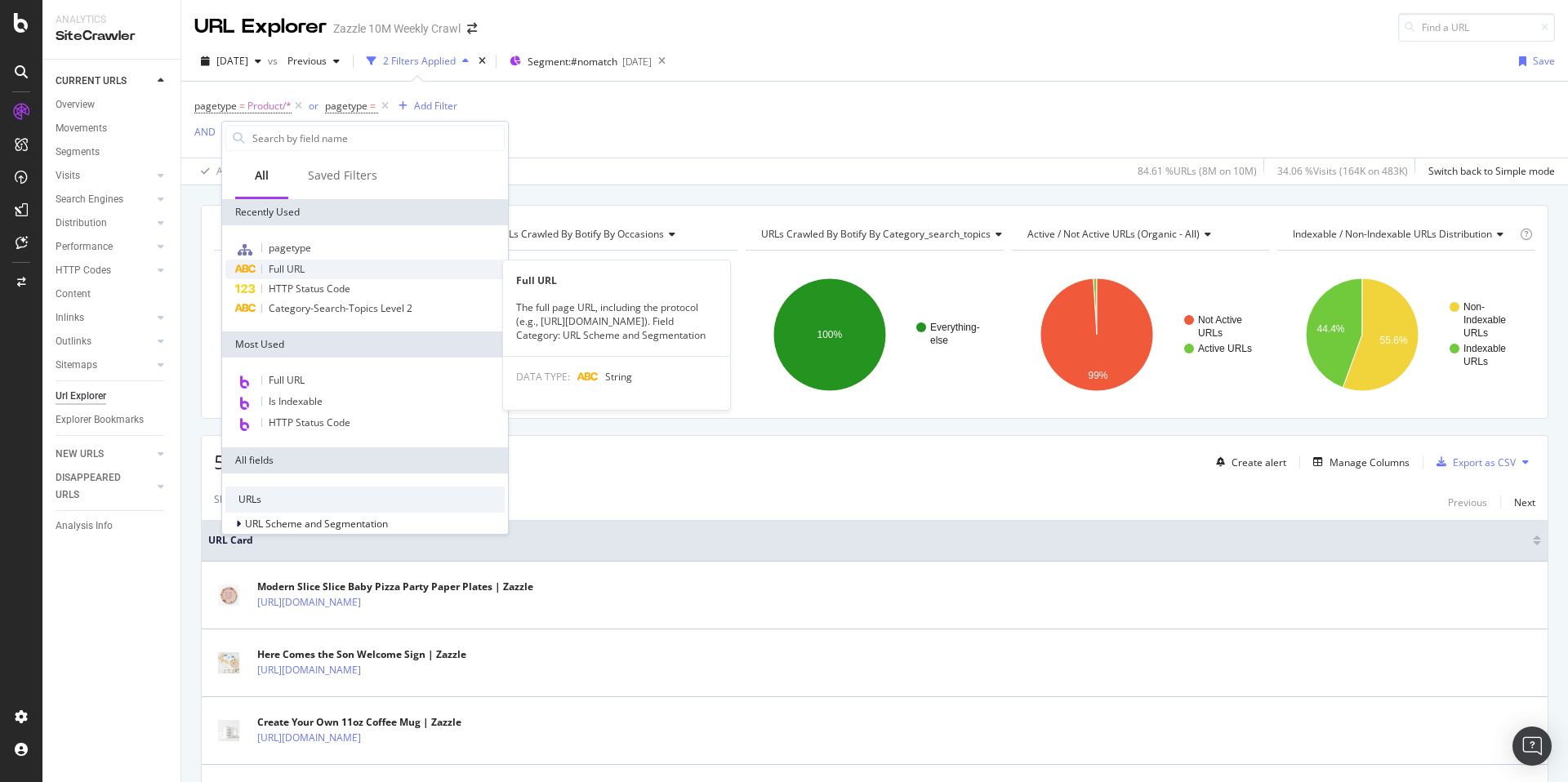
click at [378, 271] on div "Full URL" at bounding box center [365, 270] width 280 height 20
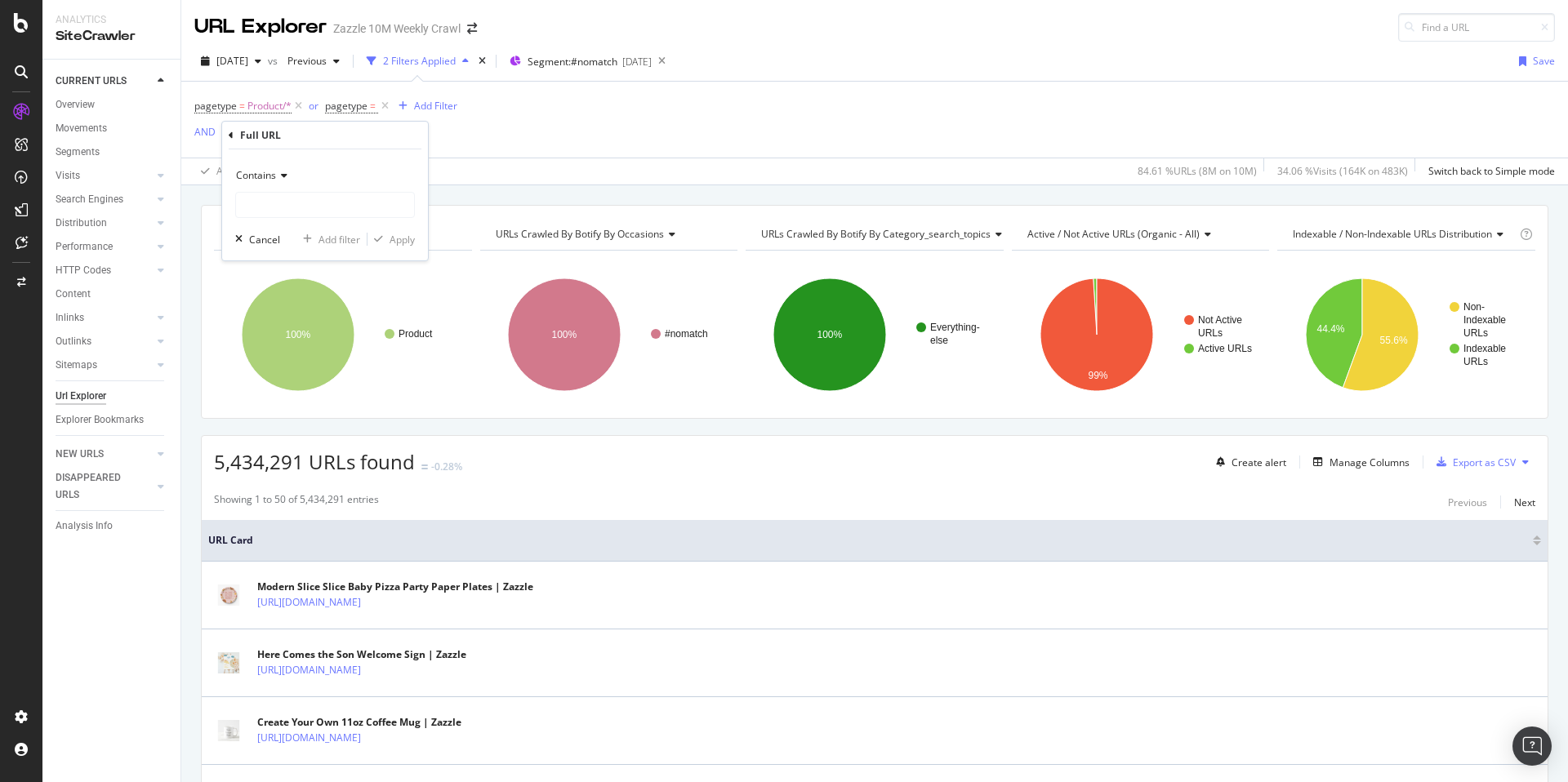
click at [269, 181] on span "Contains" at bounding box center [256, 175] width 40 height 14
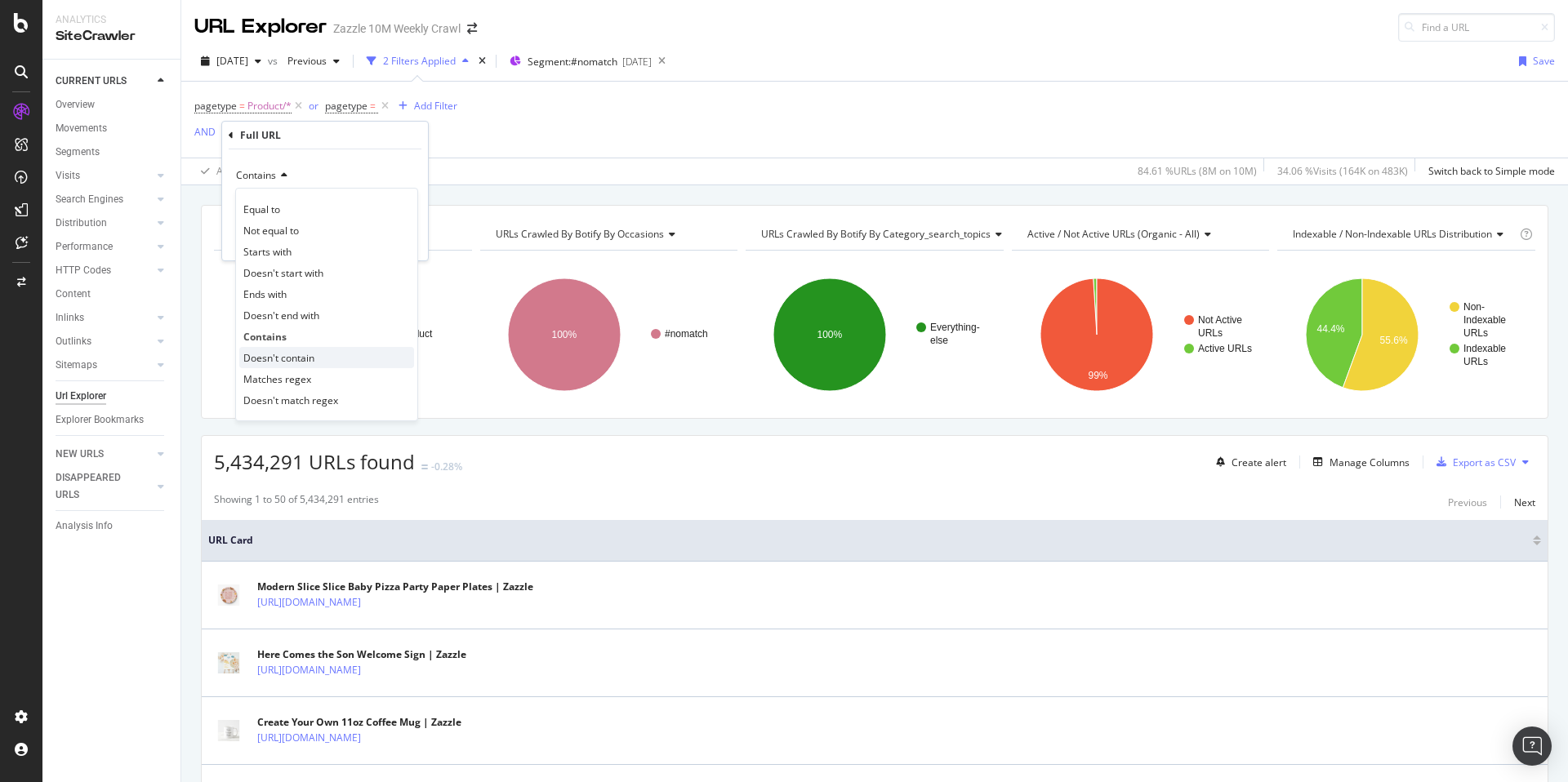
click at [328, 348] on div "Doesn't contain" at bounding box center [326, 357] width 175 height 21
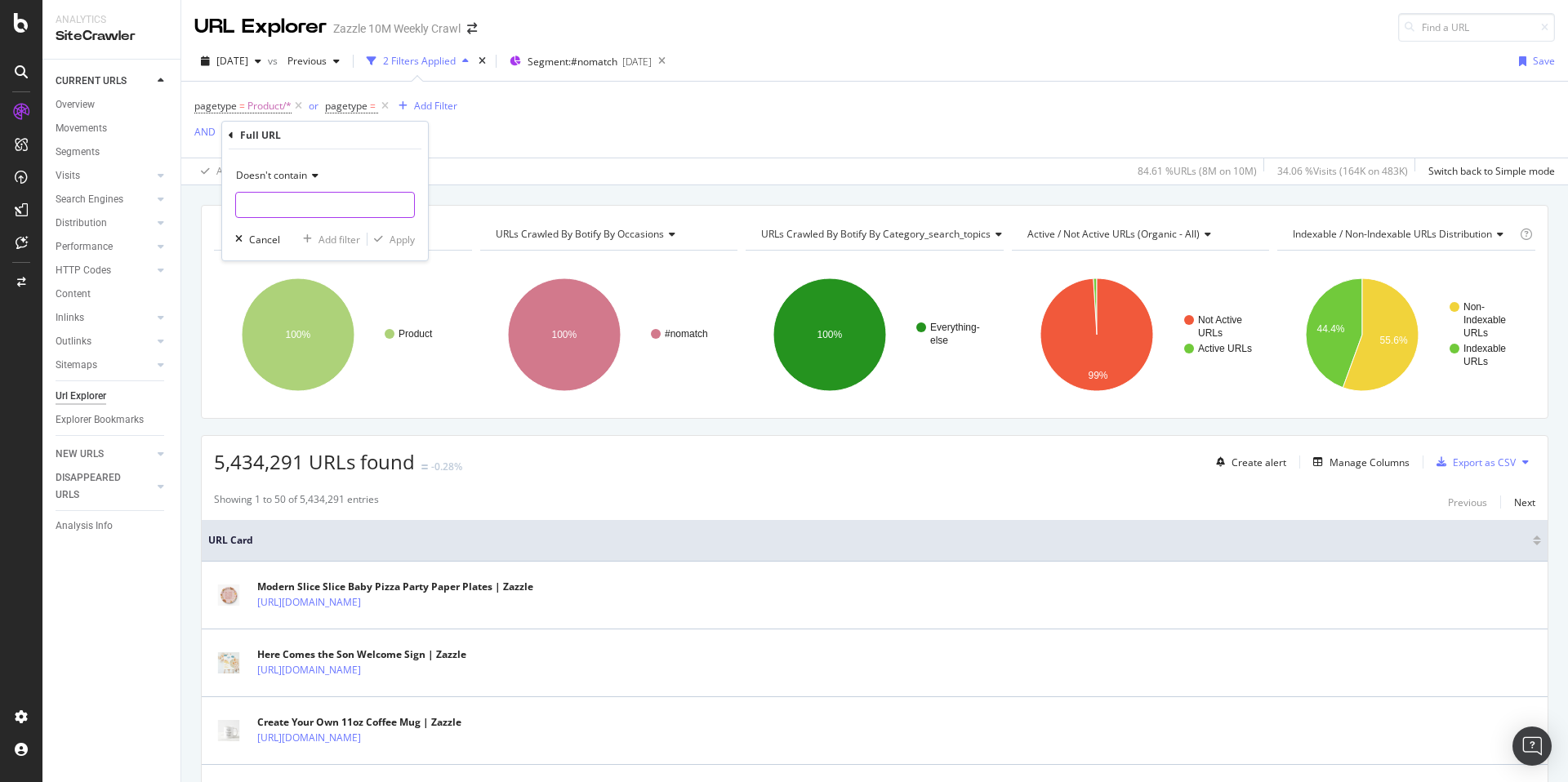
click at [328, 207] on input "text" at bounding box center [325, 205] width 178 height 26
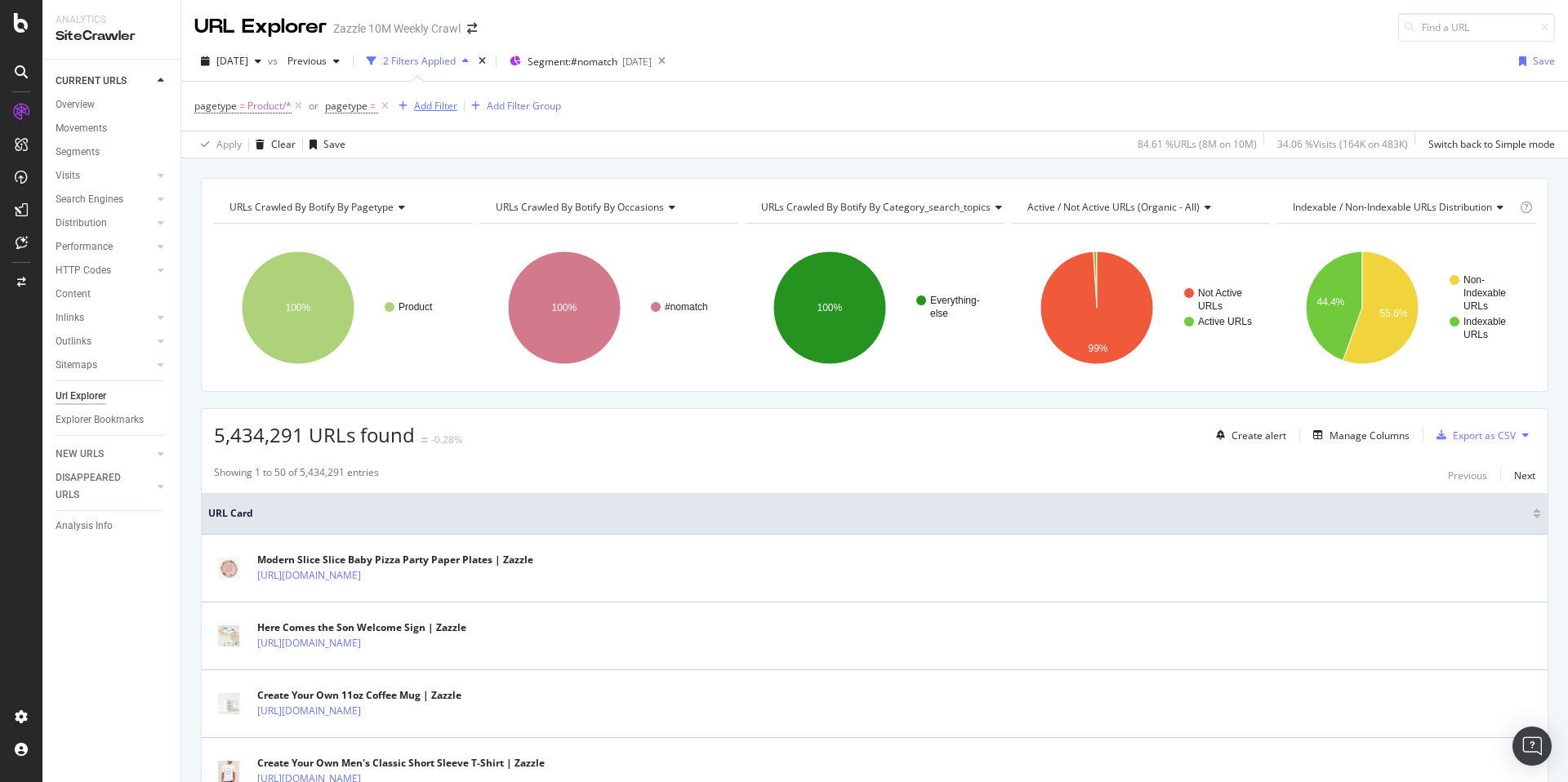
click at [437, 109] on div "Add Filter" at bounding box center [435, 106] width 43 height 14
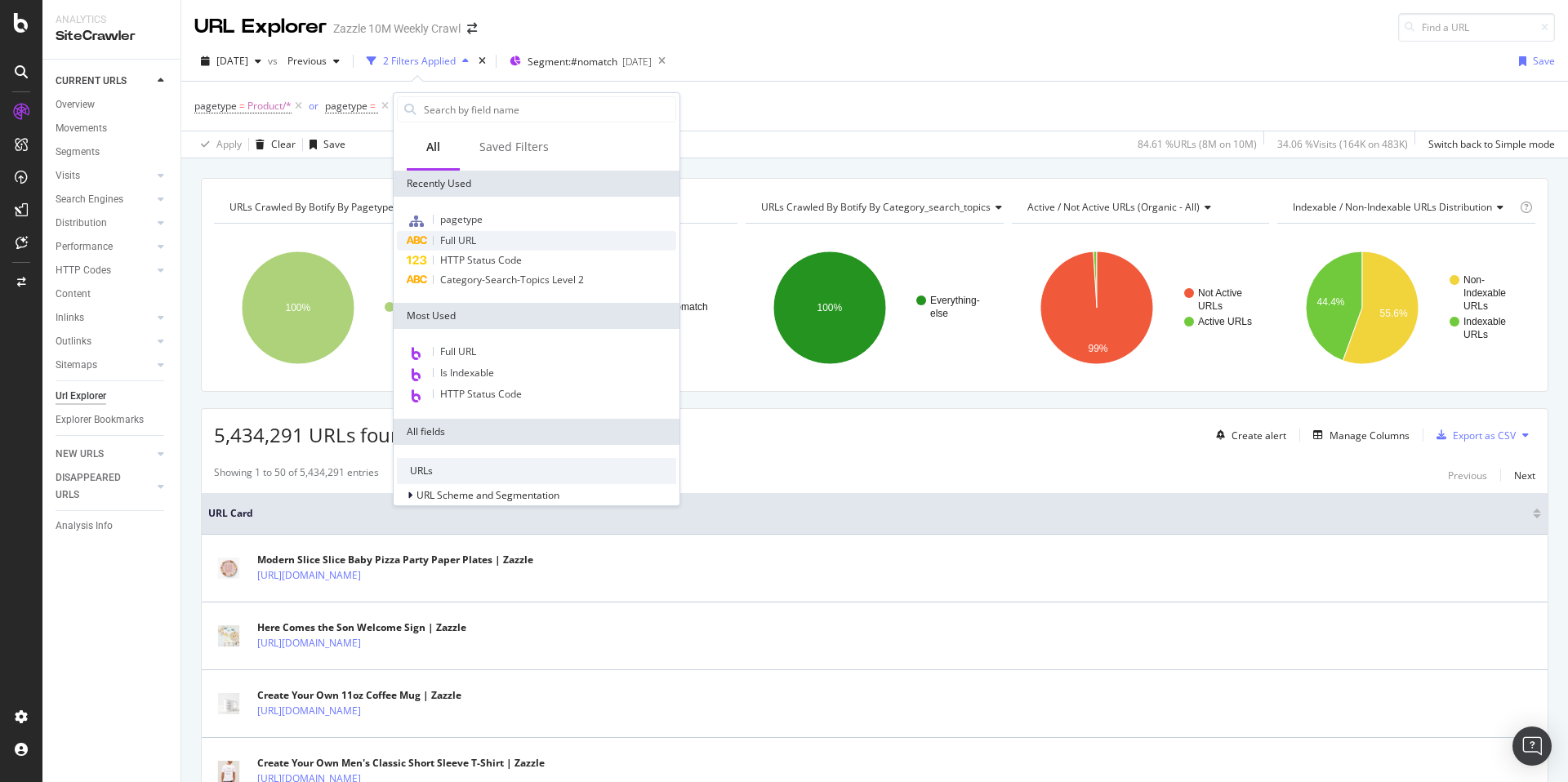
click at [484, 235] on div "Full URL" at bounding box center [536, 241] width 280 height 20
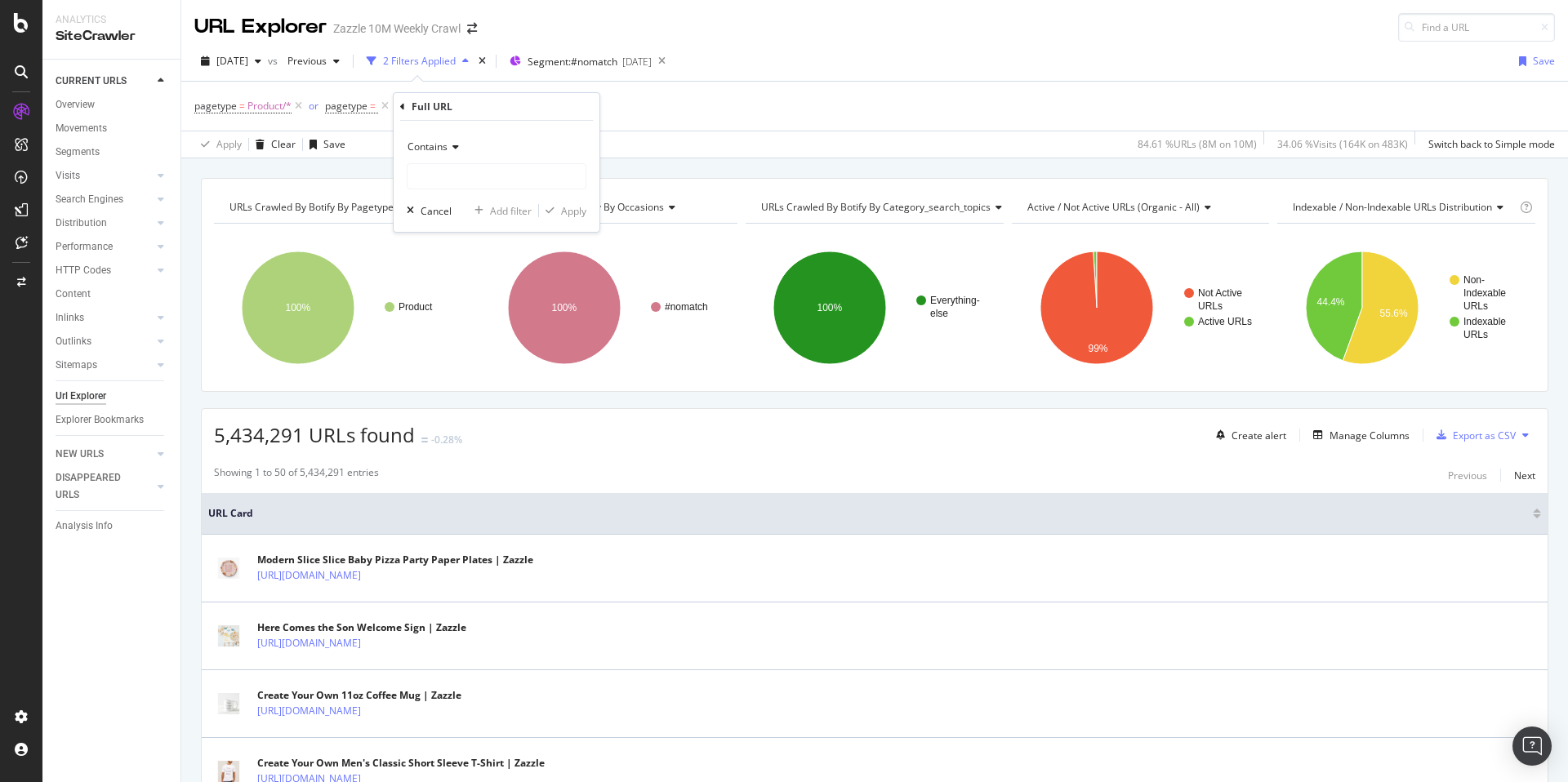
click at [452, 148] on icon at bounding box center [454, 147] width 11 height 10
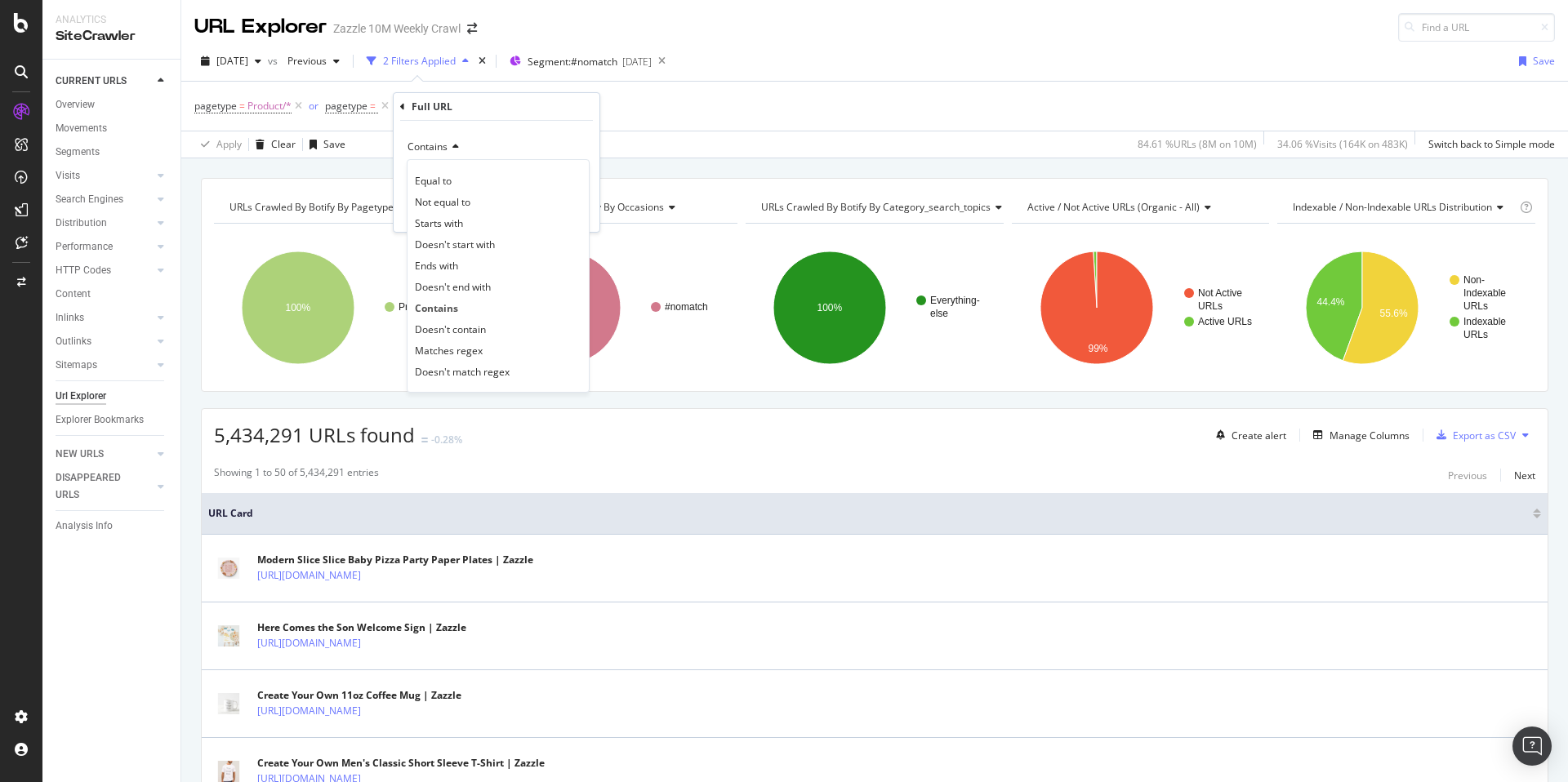
drag, startPoint x: 828, startPoint y: 123, endPoint x: 754, endPoint y: 119, distance: 74.1
click at [828, 123] on div "pagetype = Product/* or pagetype = Add Filter Add Filter Group" at bounding box center [874, 107] width 1361 height 49
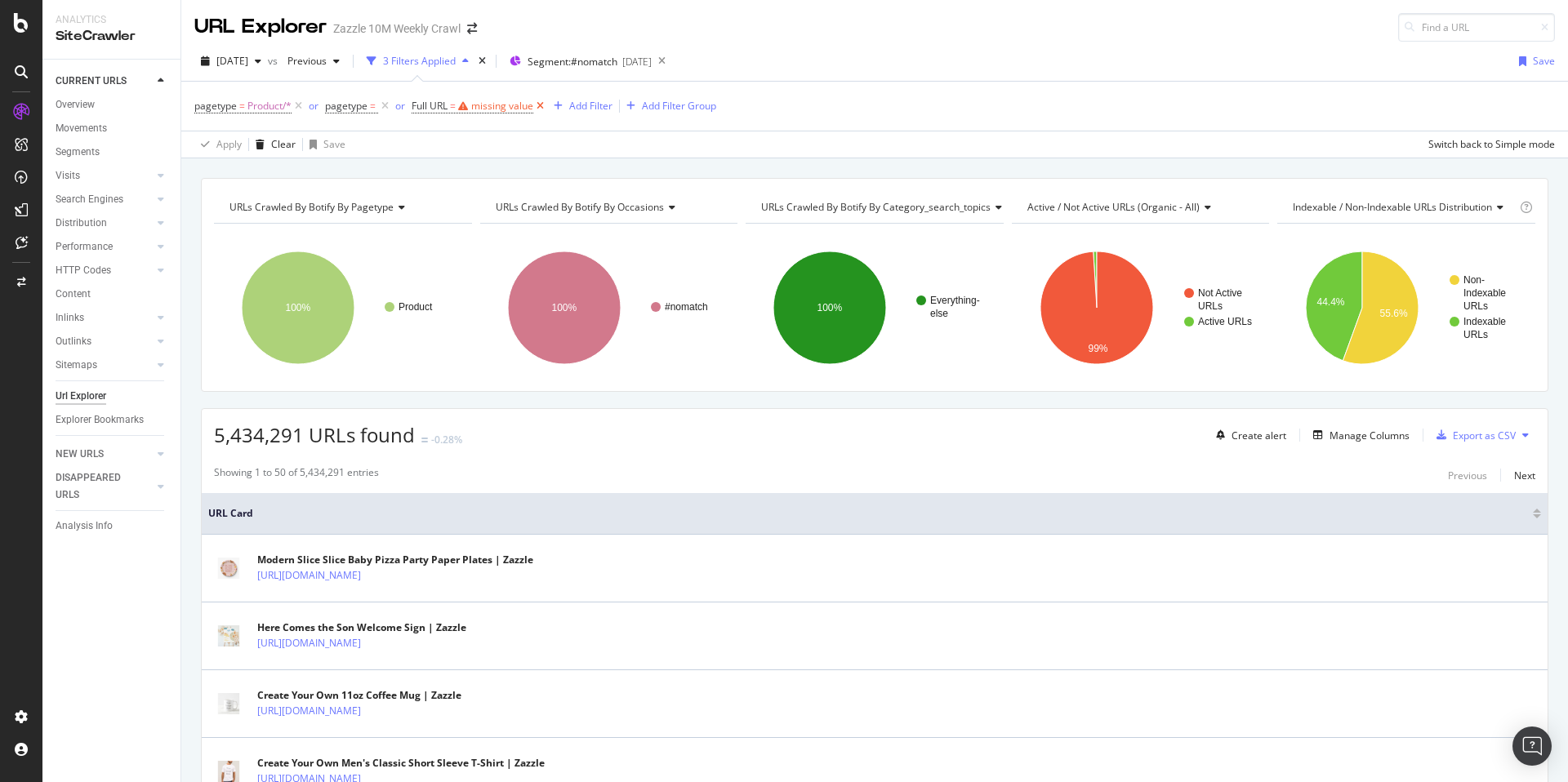
click at [541, 105] on icon at bounding box center [540, 107] width 14 height 16
click at [540, 102] on div "Add Filter Group" at bounding box center [524, 106] width 75 height 14
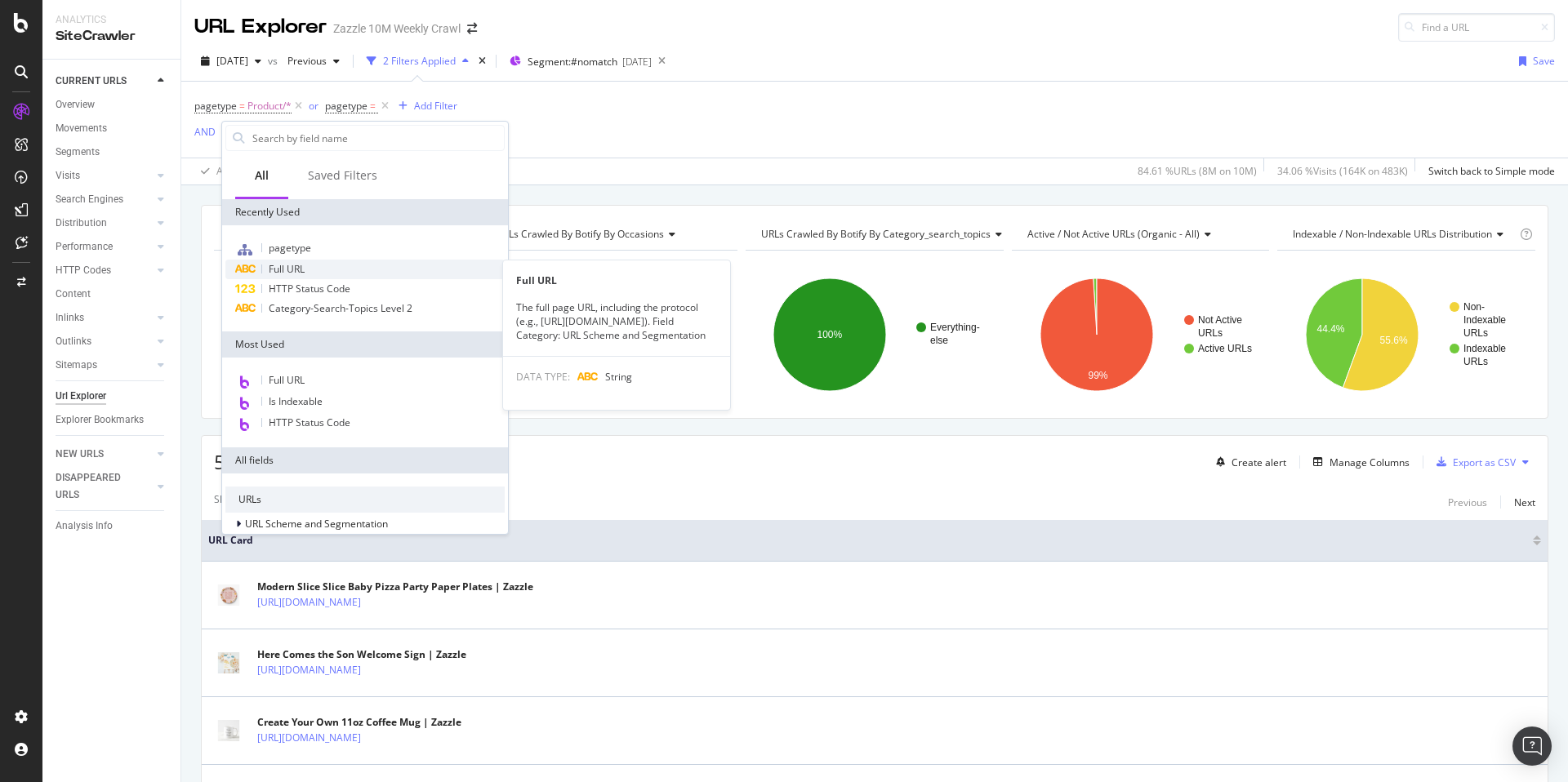
click at [310, 266] on div "Full URL" at bounding box center [365, 270] width 280 height 20
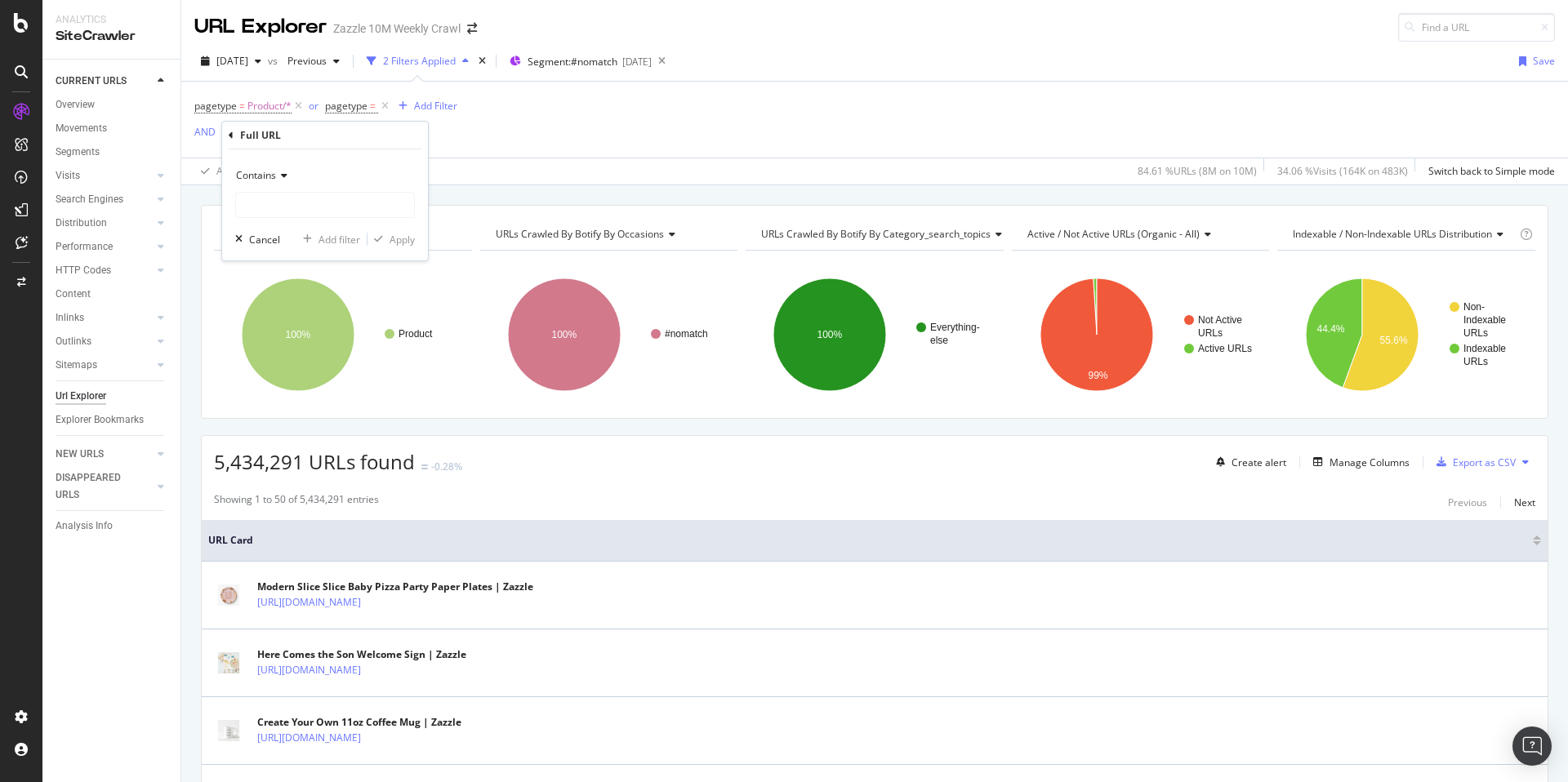
click at [278, 179] on icon at bounding box center [282, 175] width 11 height 10
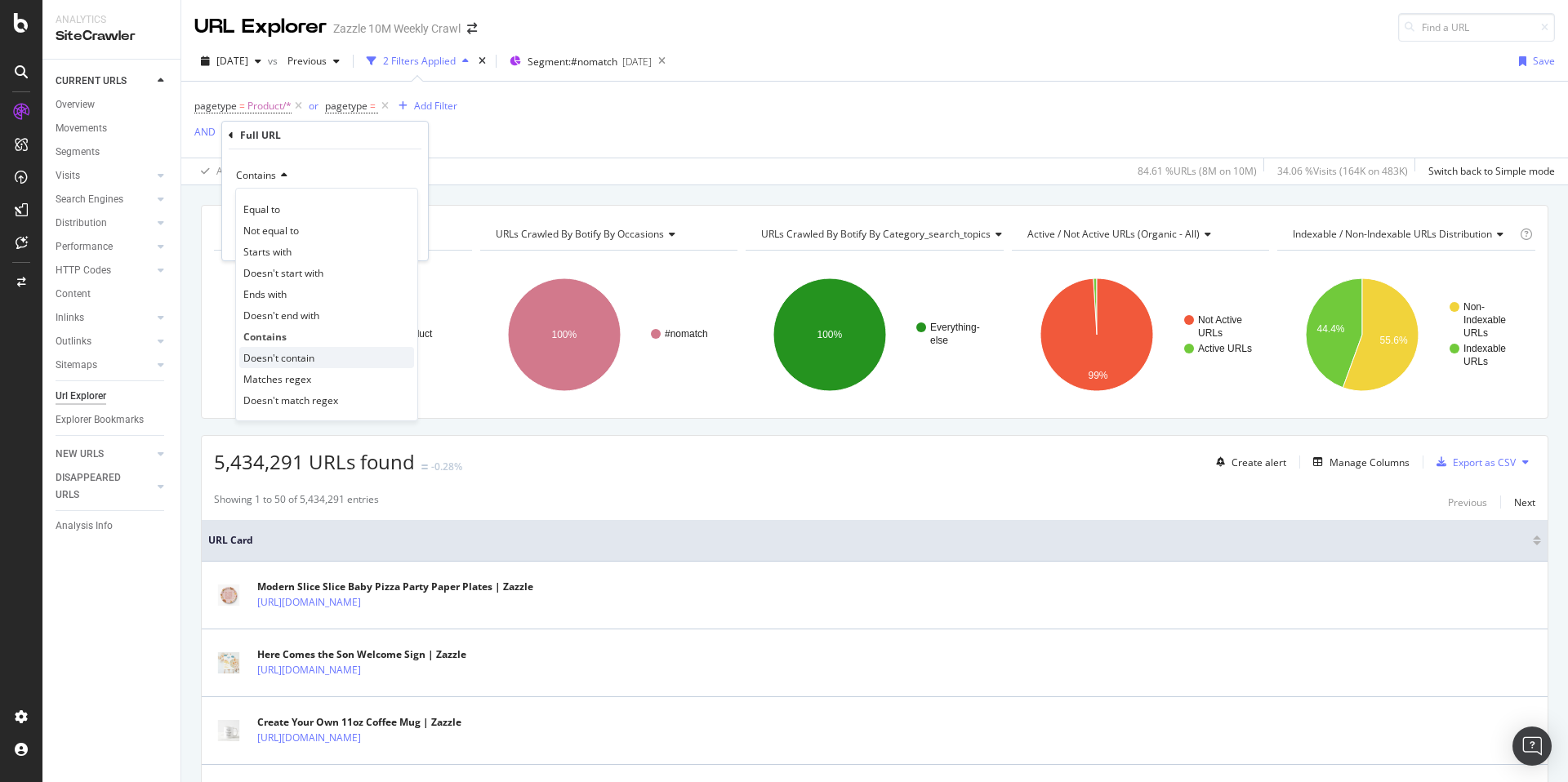
click at [339, 349] on div "Doesn't contain" at bounding box center [326, 357] width 175 height 21
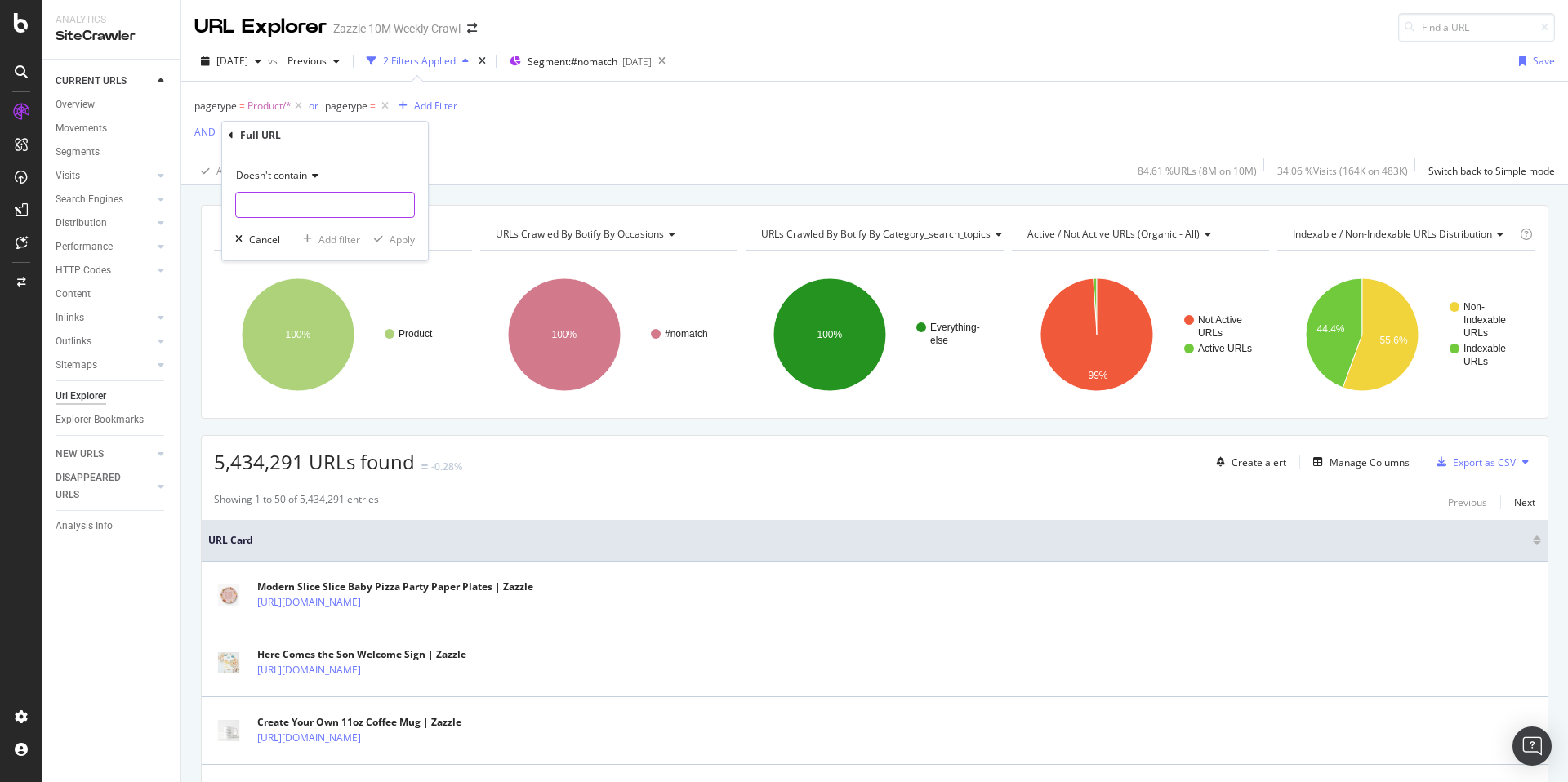
click at [340, 204] on input "text" at bounding box center [325, 205] width 178 height 26
type input "create_your"
click at [405, 239] on div "Apply" at bounding box center [402, 239] width 25 height 14
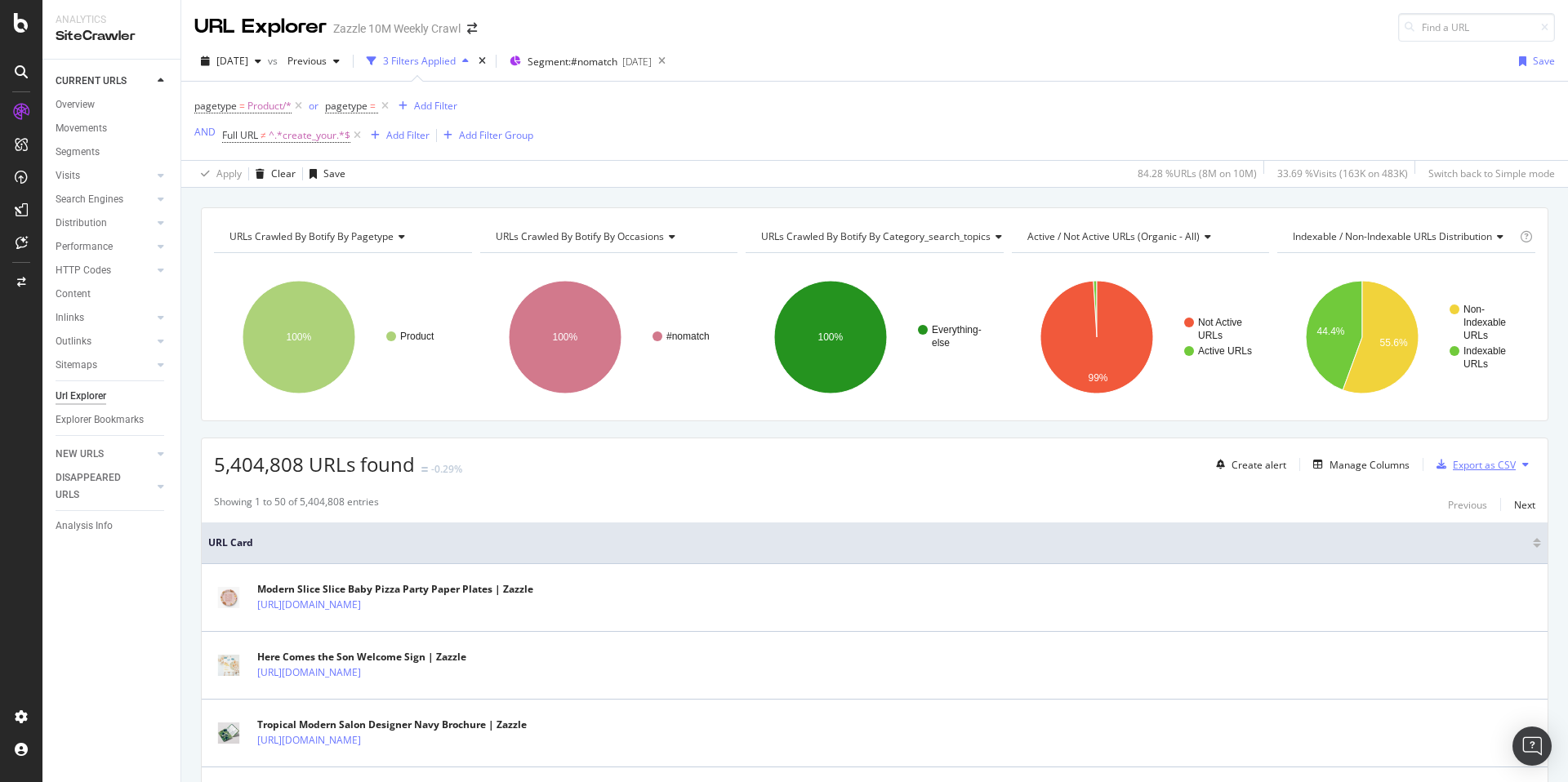
click at [1453, 467] on div "Export as CSV" at bounding box center [1484, 465] width 63 height 14
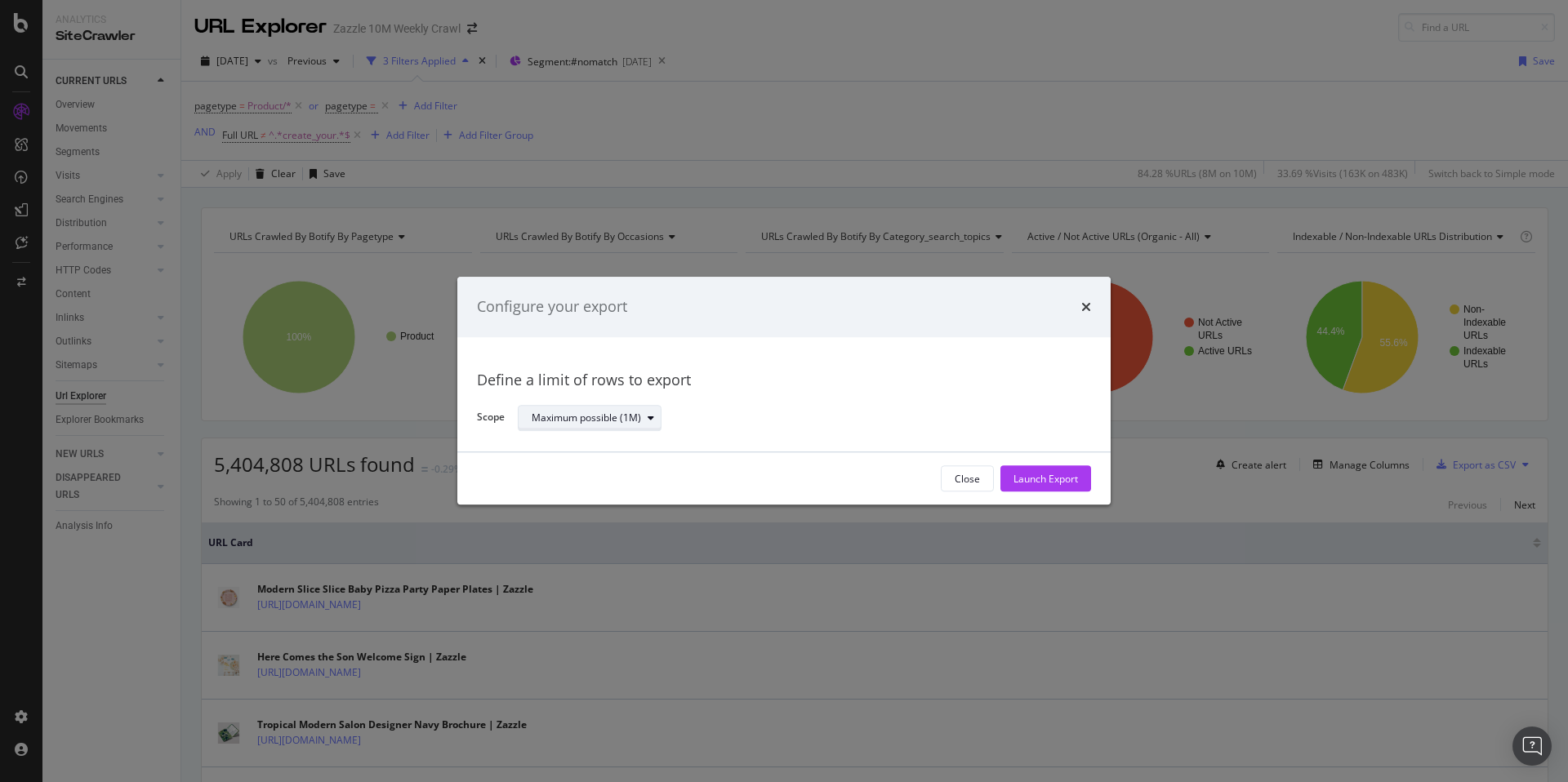
click at [604, 421] on div "Maximum possible (1M)" at bounding box center [586, 418] width 109 height 10
click at [605, 421] on div "Maximum possible (1M)" at bounding box center [586, 418] width 109 height 10
click at [1042, 478] on div "Launch Export" at bounding box center [1046, 479] width 65 height 14
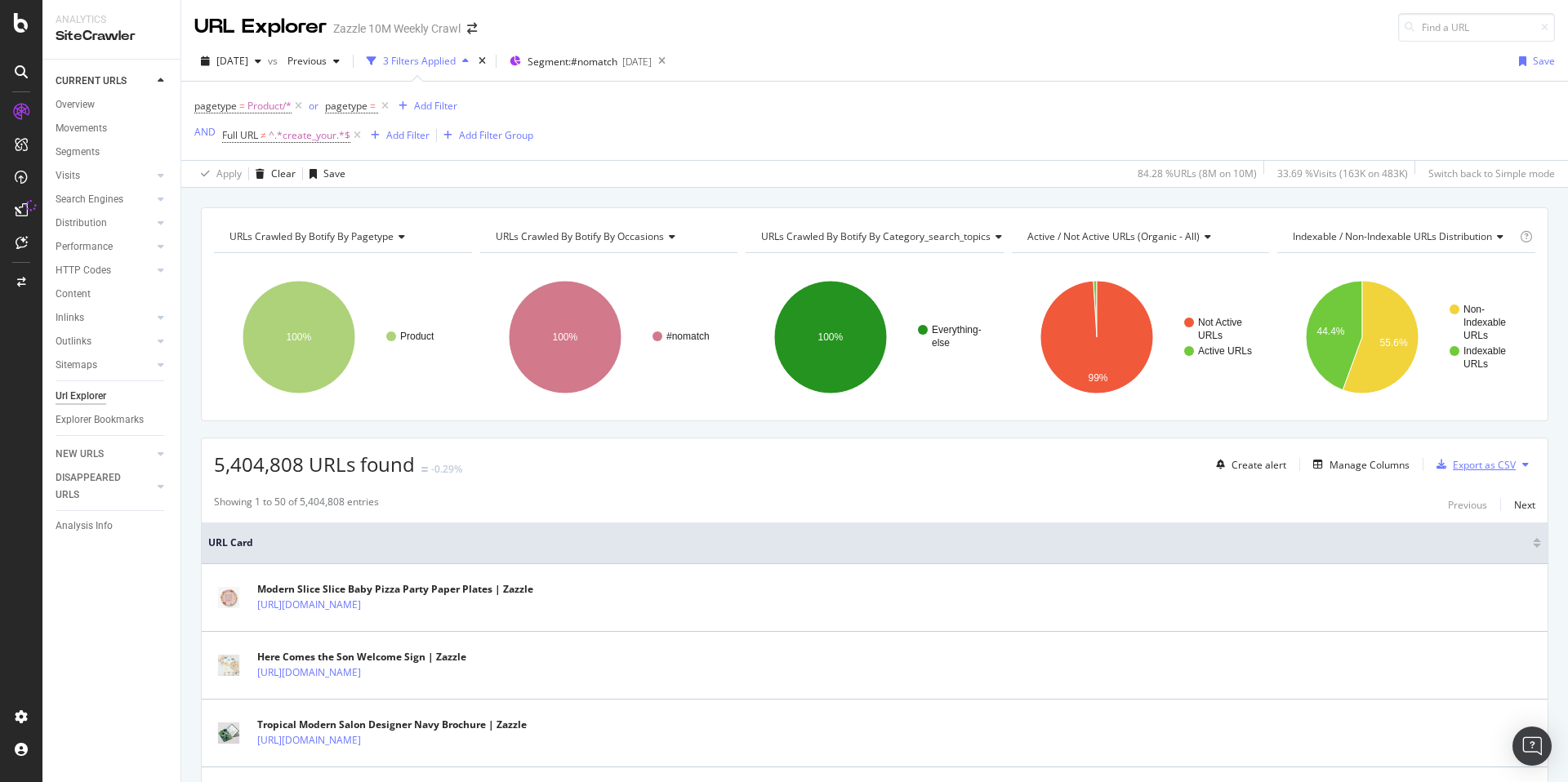
click at [1480, 462] on div "Export as CSV" at bounding box center [1484, 465] width 63 height 14
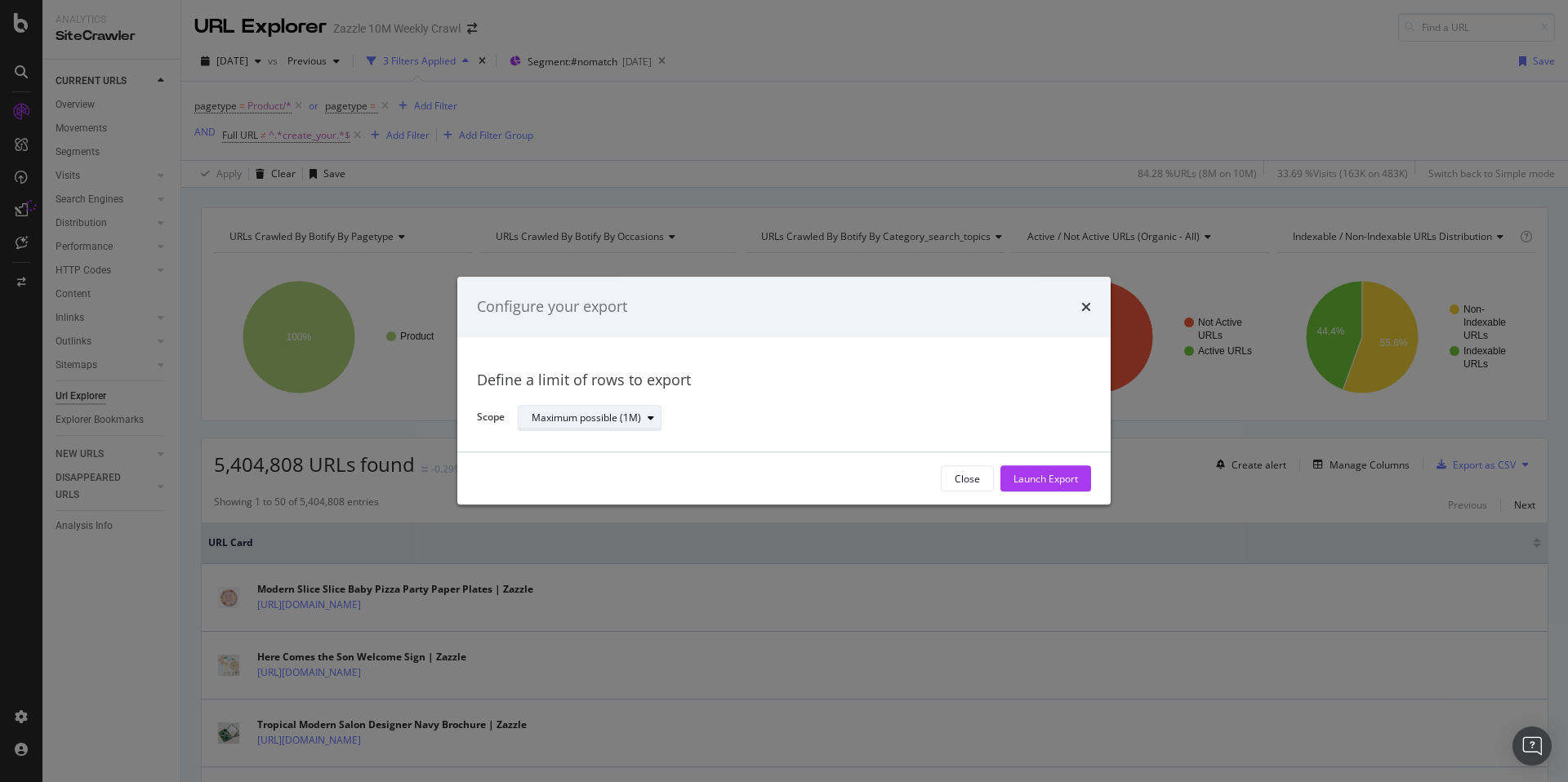
click at [624, 421] on div "Maximum possible (1M)" at bounding box center [586, 418] width 109 height 10
click at [626, 477] on div "Define a limit" at bounding box center [596, 472] width 143 height 20
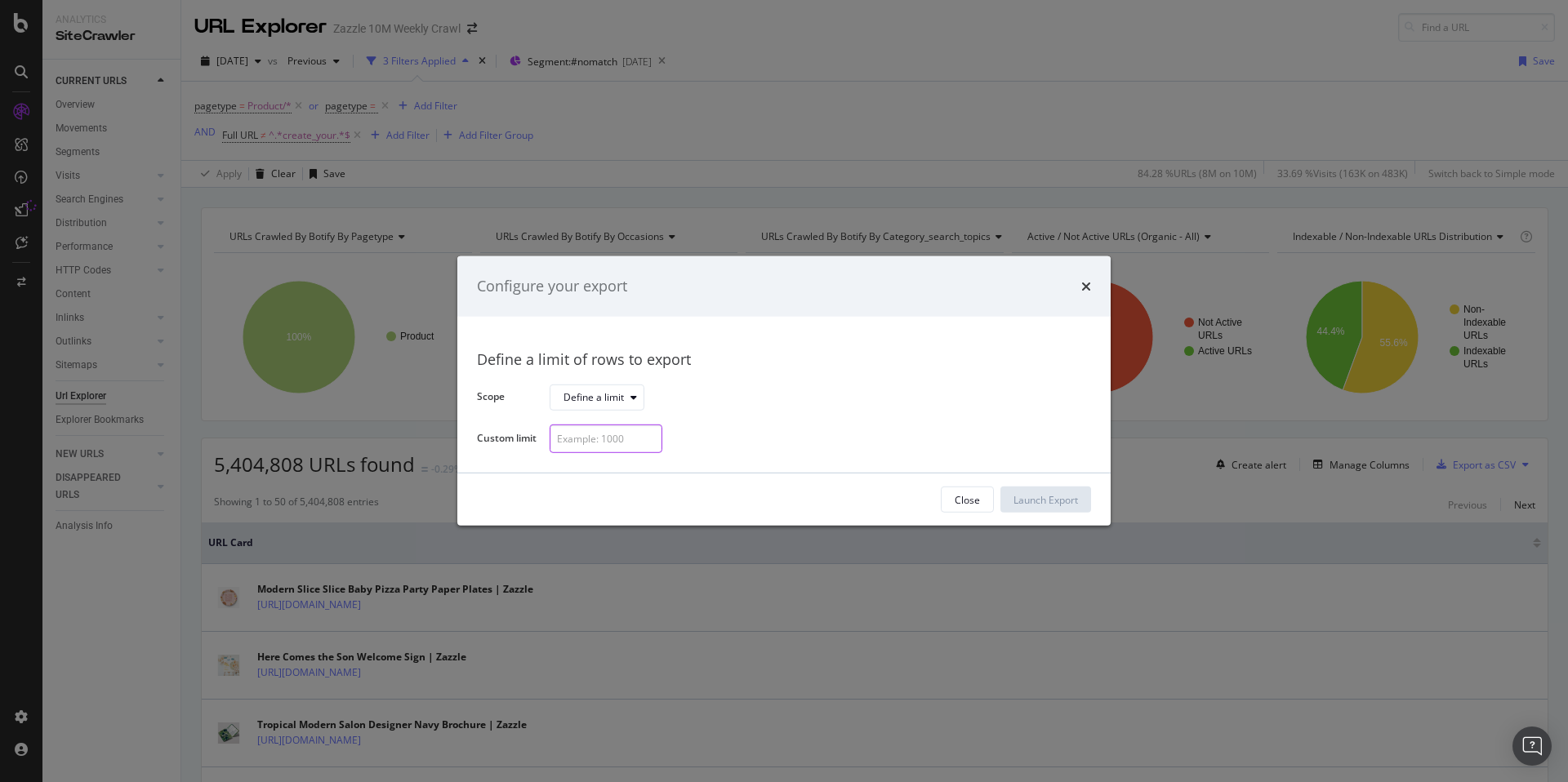
click at [647, 436] on div "modal" at bounding box center [605, 439] width 112 height 29
type input "250000"
click at [1027, 493] on div "Launch Export" at bounding box center [1046, 500] width 65 height 14
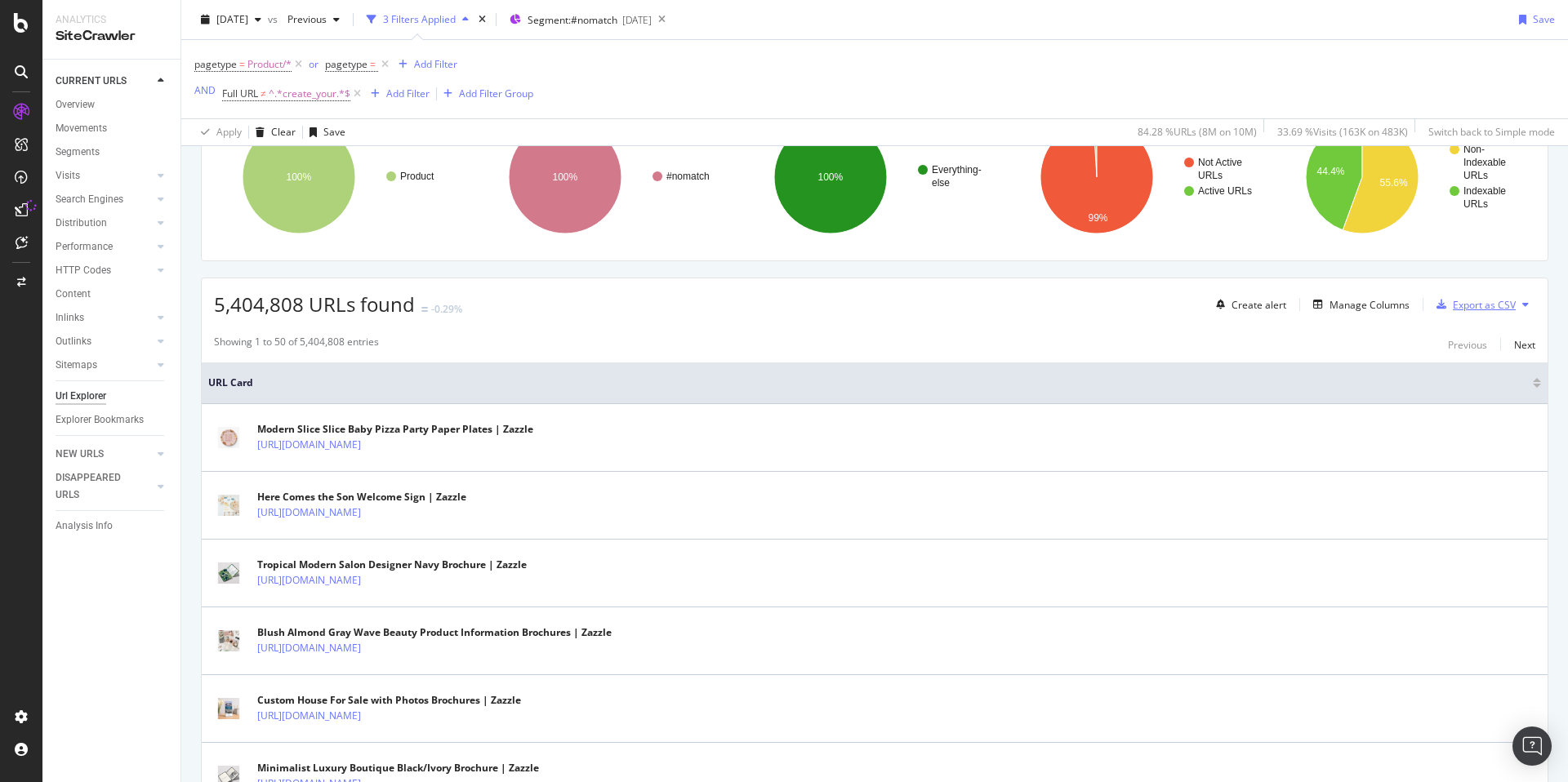
scroll to position [238, 0]
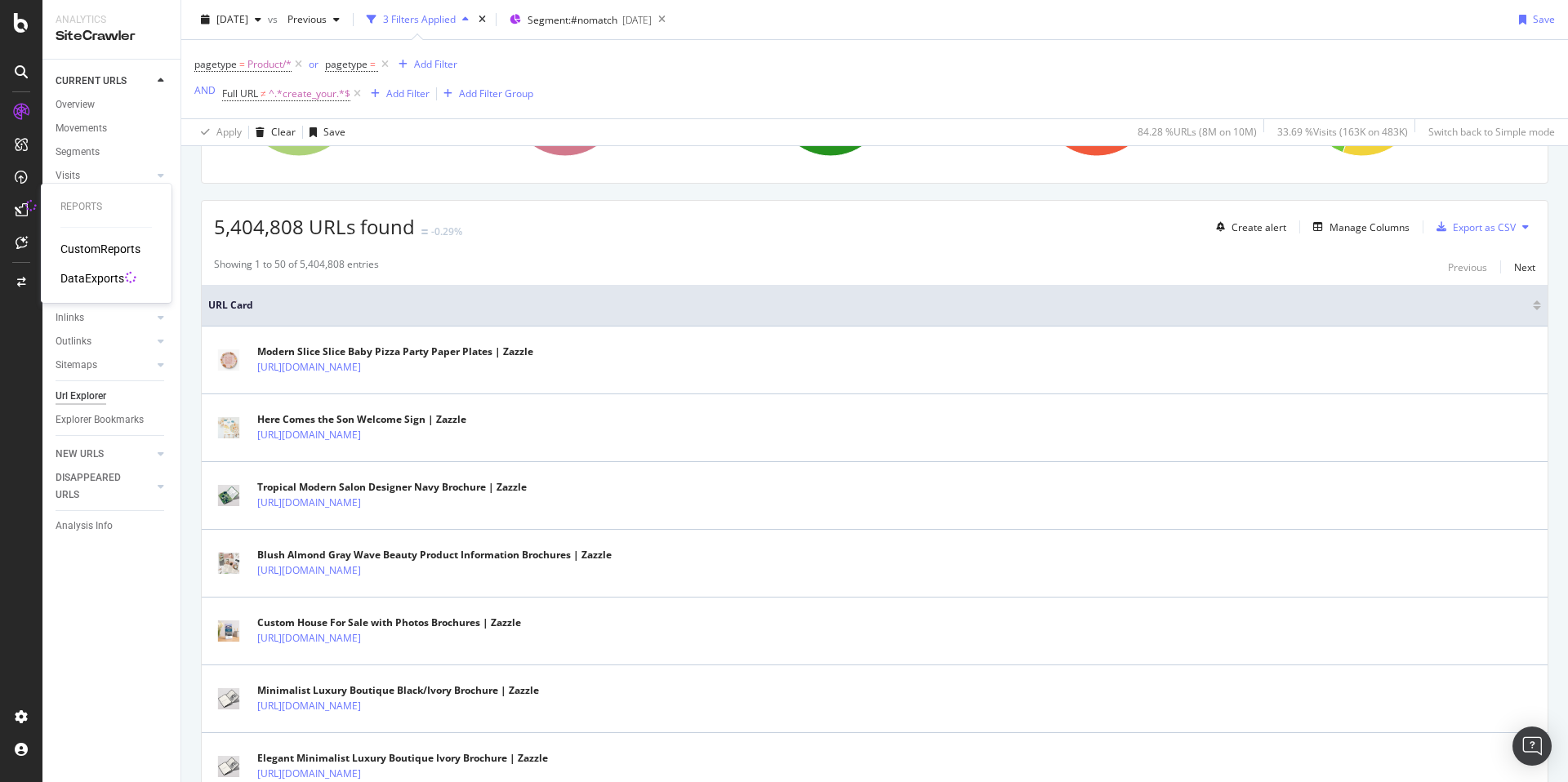
click at [75, 274] on div "DataExports" at bounding box center [93, 279] width 64 height 16
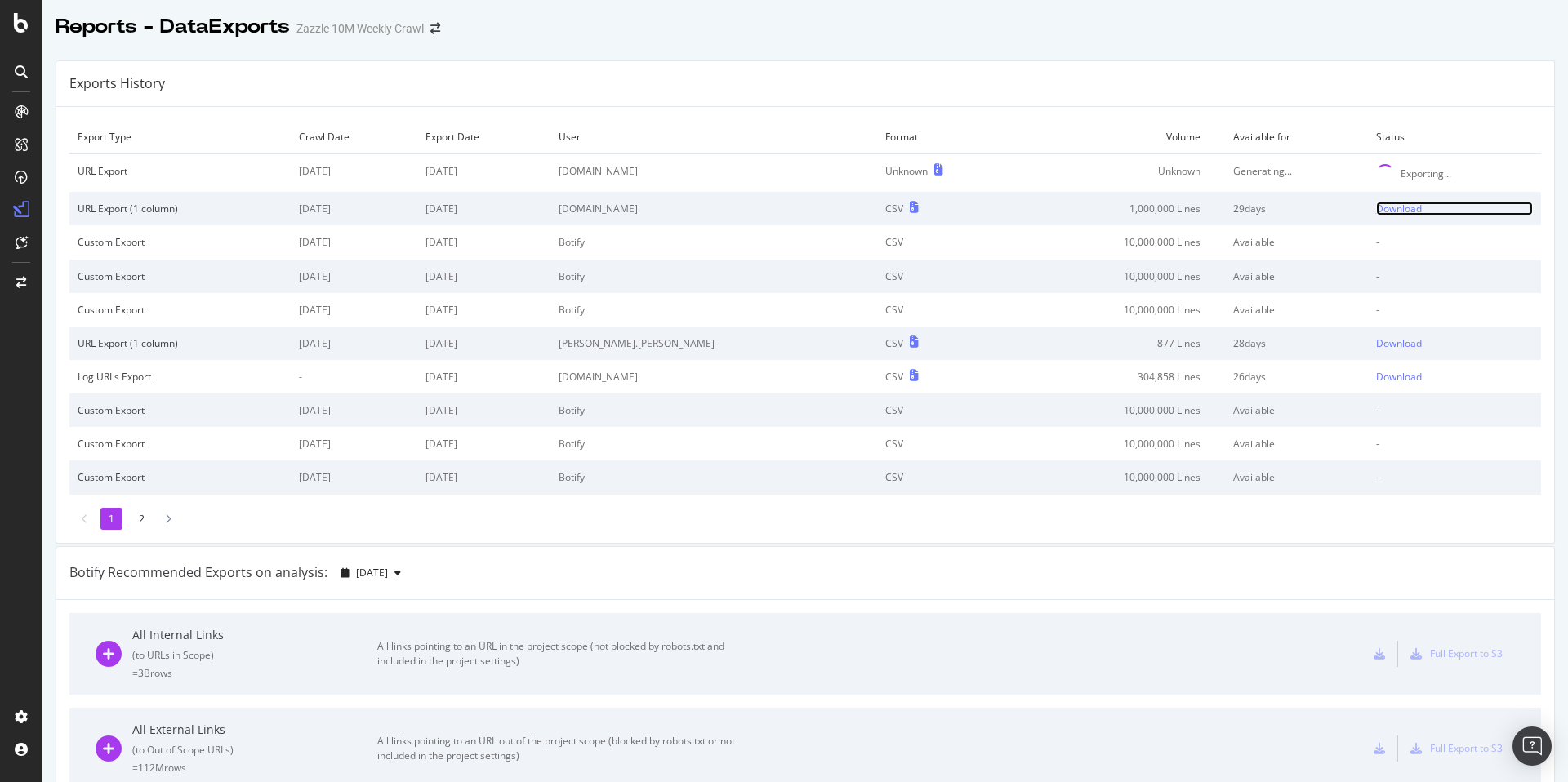
click at [1376, 210] on div "Download" at bounding box center [1399, 208] width 46 height 14
